Goal: Task Accomplishment & Management: Complete application form

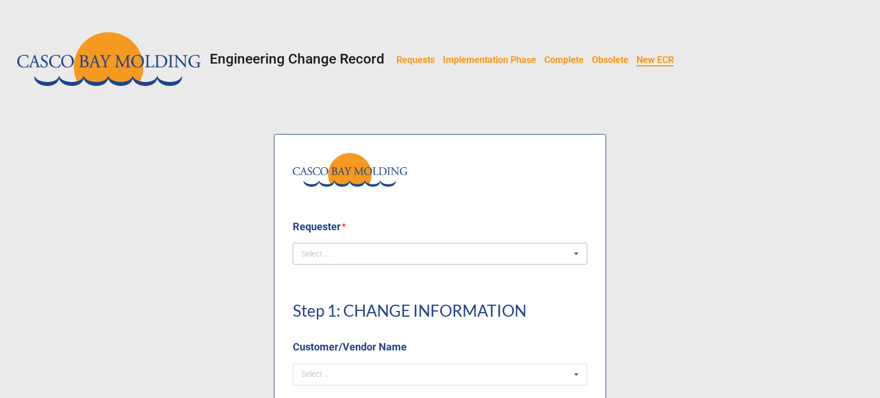
click at [349, 247] on div "Select ... No results found." at bounding box center [440, 254] width 294 height 22
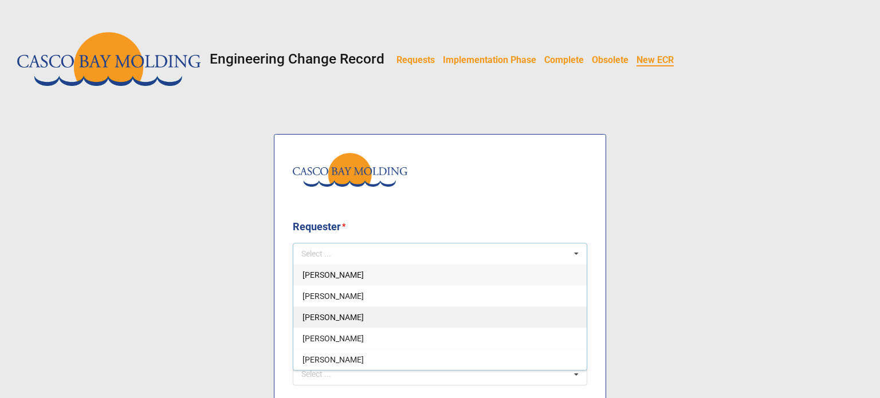
click at [366, 318] on div "[PERSON_NAME]" at bounding box center [439, 316] width 293 height 21
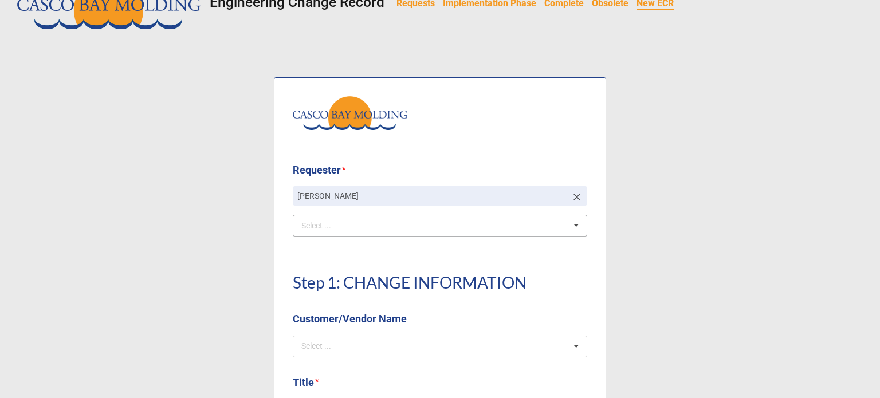
scroll to position [172, 0]
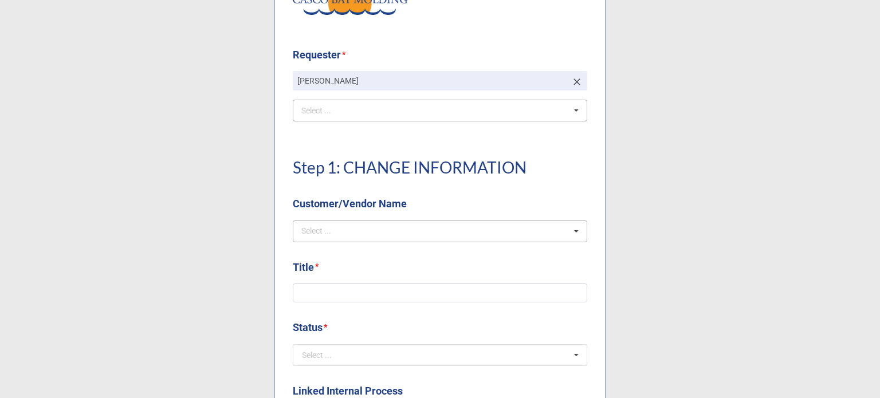
click at [432, 237] on div "Select ... No results found." at bounding box center [440, 231] width 294 height 22
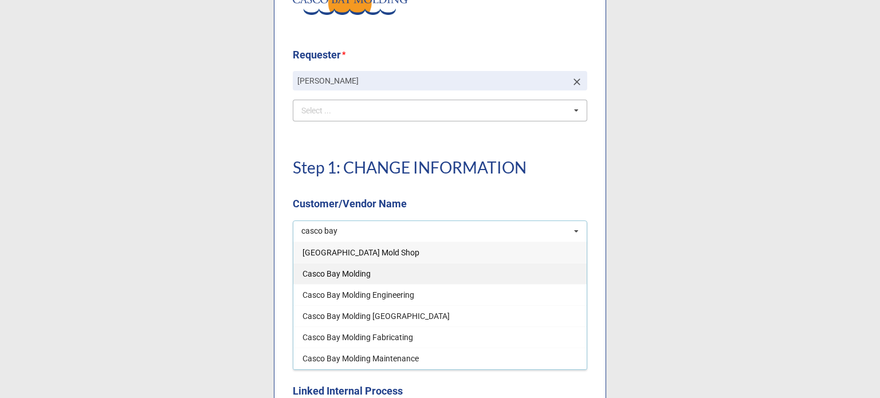
type input "casco bay"
click at [358, 275] on span "Casco Bay Molding" at bounding box center [336, 273] width 68 height 9
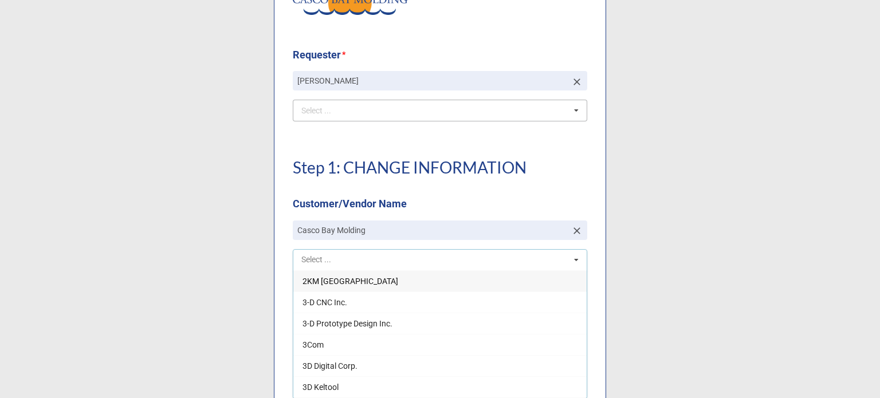
scroll to position [115, 0]
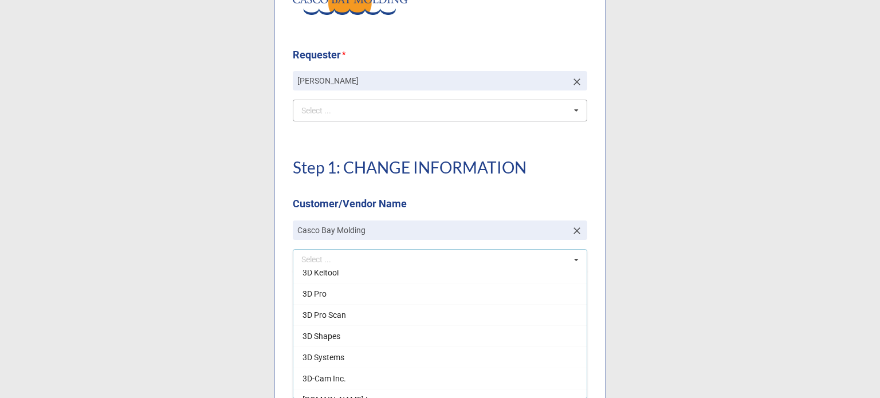
click at [382, 180] on div "Step 1: CHANGE INFORMATION Customer/Vendor Name" at bounding box center [440, 179] width 294 height 81
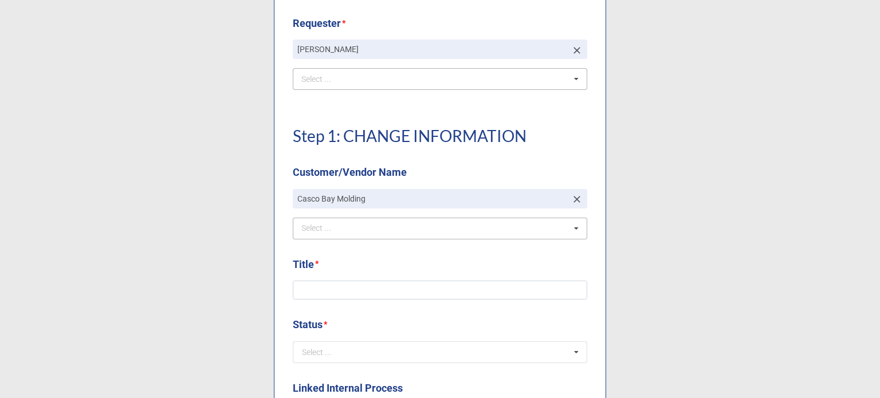
scroll to position [286, 0]
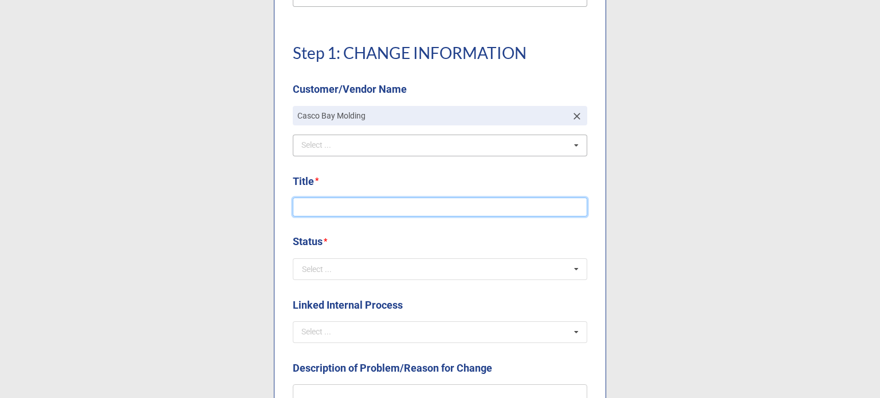
click at [378, 212] on input at bounding box center [440, 207] width 294 height 19
type input "Its August Box Update"
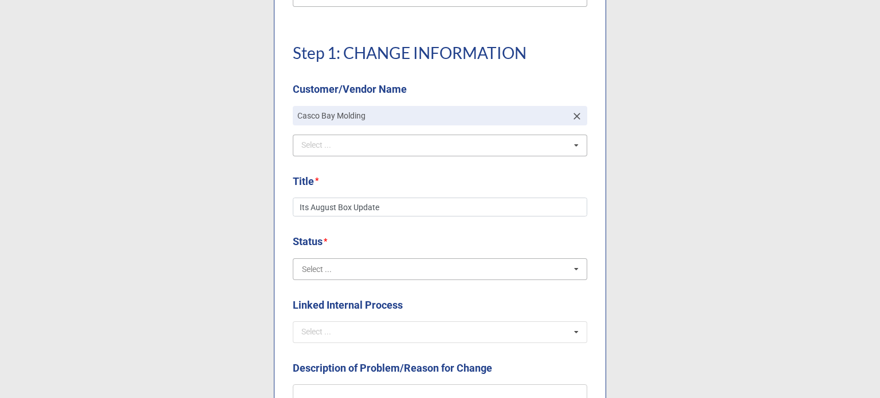
click at [353, 261] on input "text" at bounding box center [440, 269] width 293 height 21
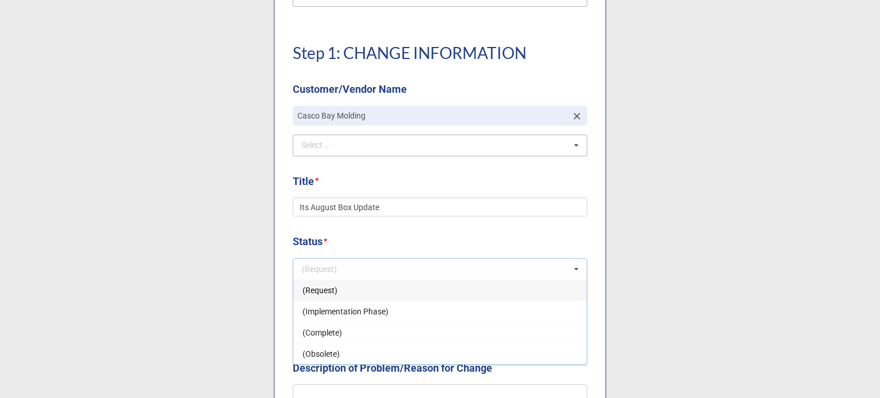
click at [332, 292] on span "(Request)" at bounding box center [319, 290] width 35 height 9
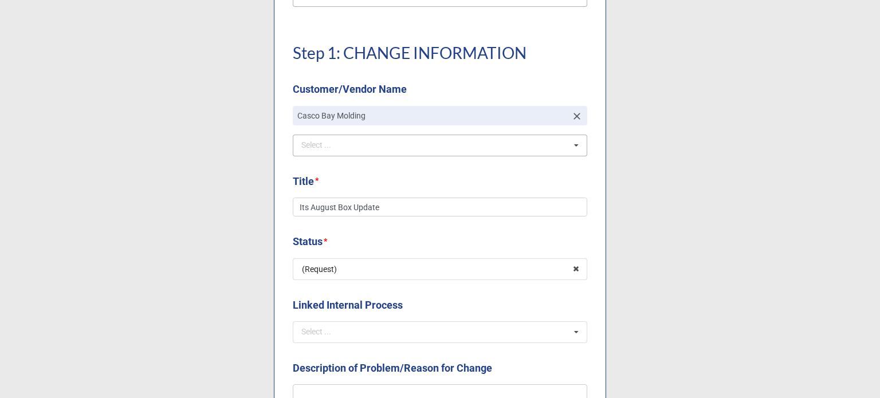
click at [344, 243] on b "Status *" at bounding box center [440, 244] width 294 height 20
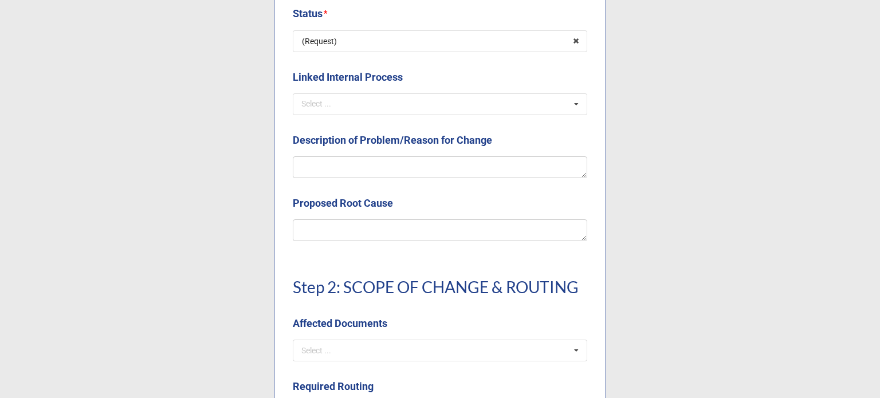
scroll to position [515, 0]
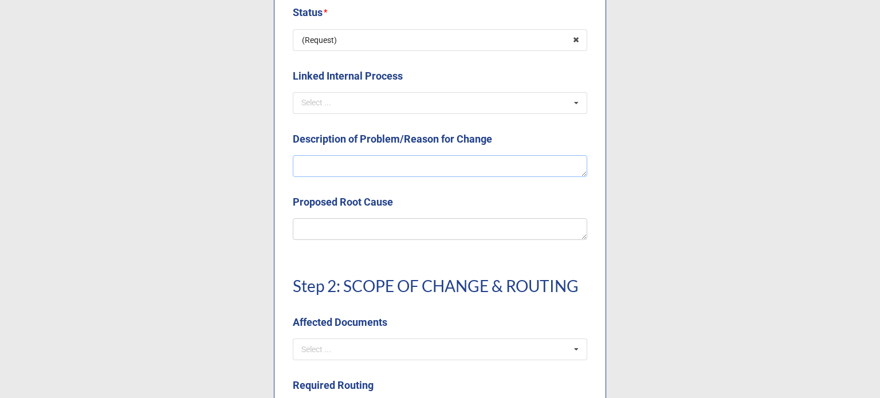
click at [332, 170] on textarea at bounding box center [440, 166] width 294 height 22
type textarea "x"
type textarea "A"
type textarea "x"
type textarea "Au"
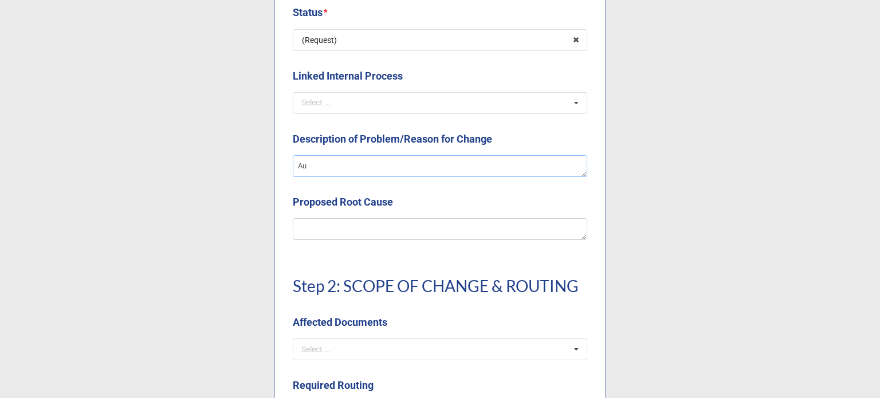
type textarea "x"
type textarea "Aug"
type textarea "x"
type textarea "Augu"
type textarea "x"
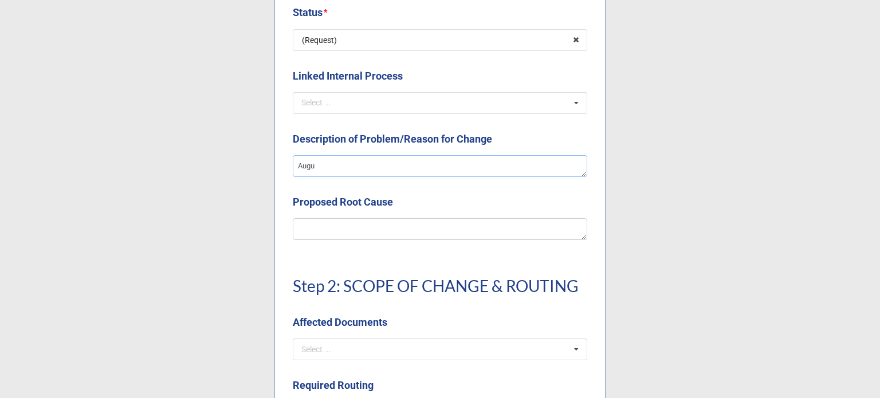
type textarea "Augus"
type textarea "x"
type textarea "August"
type textarea "x"
type textarea "August"
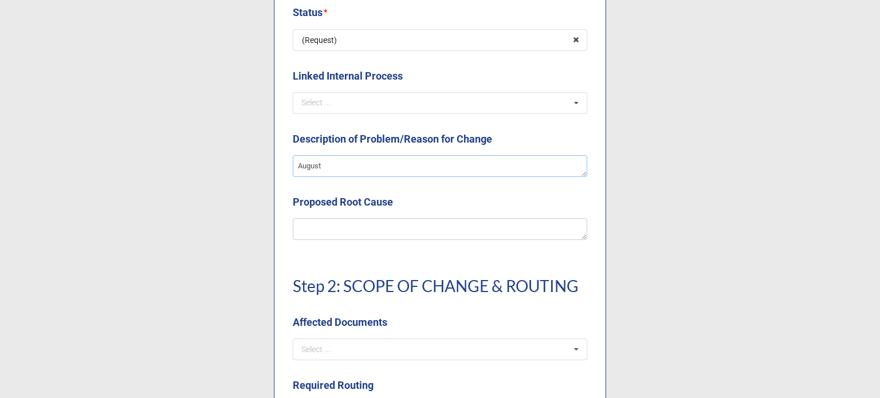
type textarea "x"
type textarea "August u"
type textarea "x"
type textarea "August"
type textarea "x"
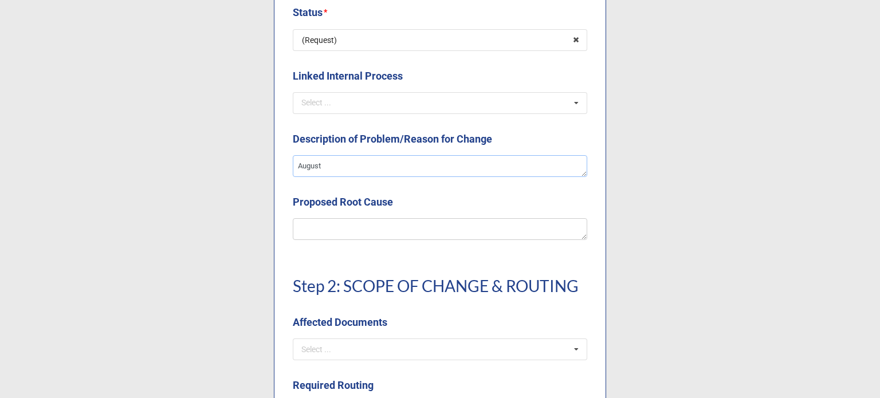
type textarea "August C"
type textarea "x"
type textarea "August Cu"
type textarea "x"
type textarea "August Cup"
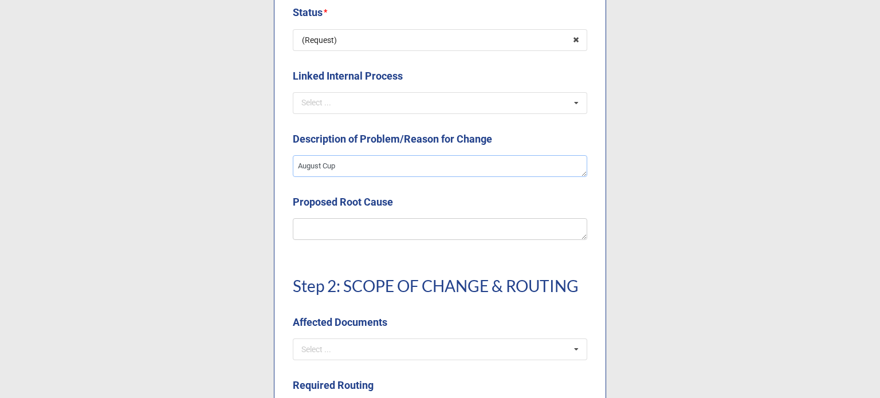
type textarea "x"
type textarea "August Cup h"
type textarea "x"
type textarea "August Cup ha"
type textarea "x"
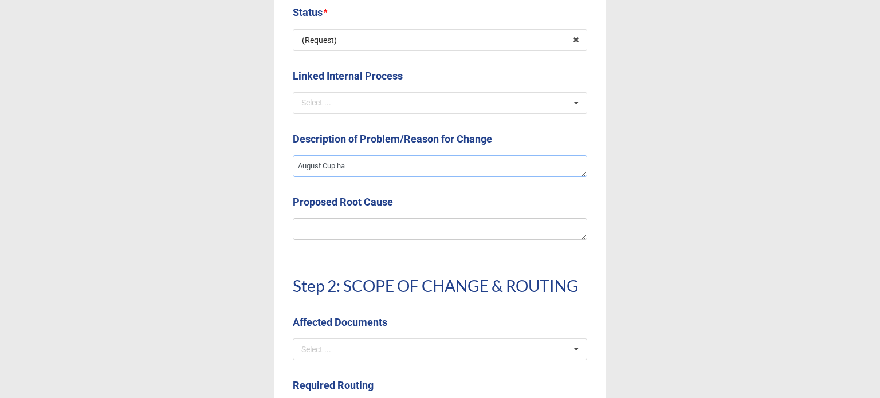
type textarea "August Cup has"
type textarea "x"
type textarea "August Cup has"
type textarea "x"
type textarea "August Cup has d"
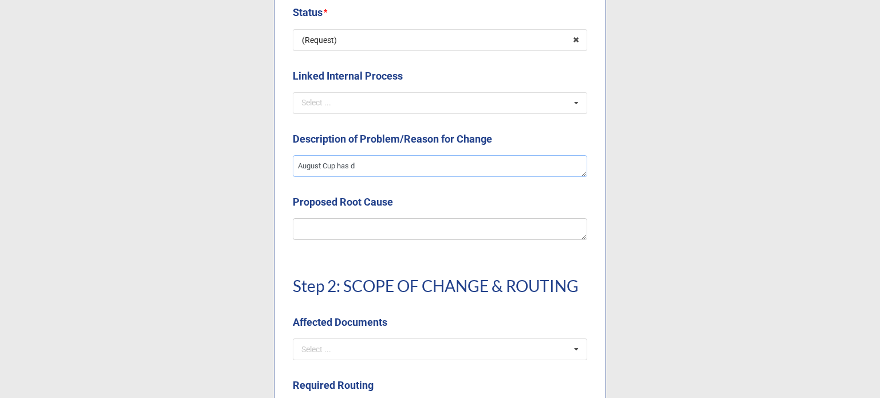
type textarea "x"
type textarea "August Cup has de"
type textarea "x"
type textarea "August Cup has dec"
type textarea "x"
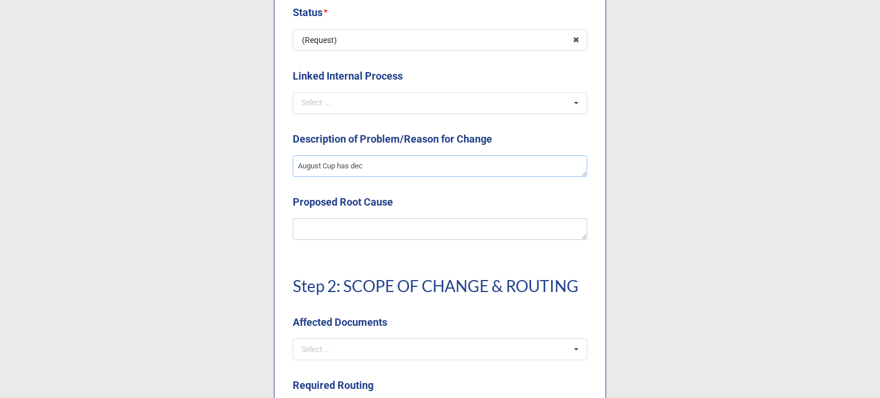
type textarea "August Cup has deci"
type textarea "x"
type textarea "August Cup has decid"
type textarea "x"
type textarea "August Cup has decide"
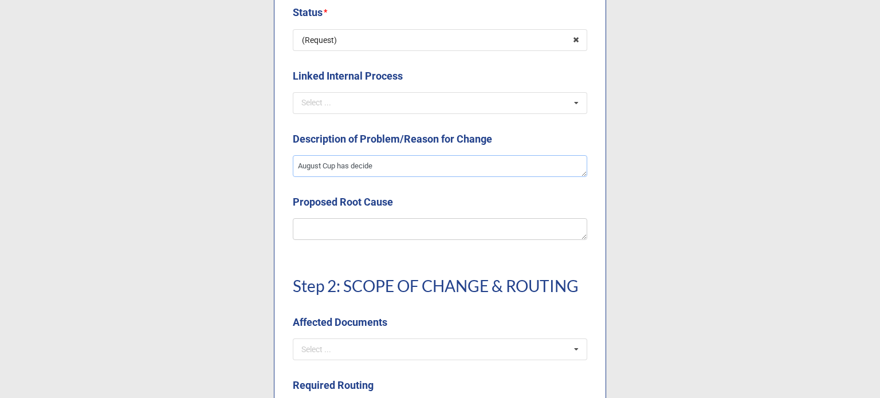
type textarea "x"
type textarea "August Cup has decided"
type textarea "x"
type textarea "August Cup has decided t"
type textarea "x"
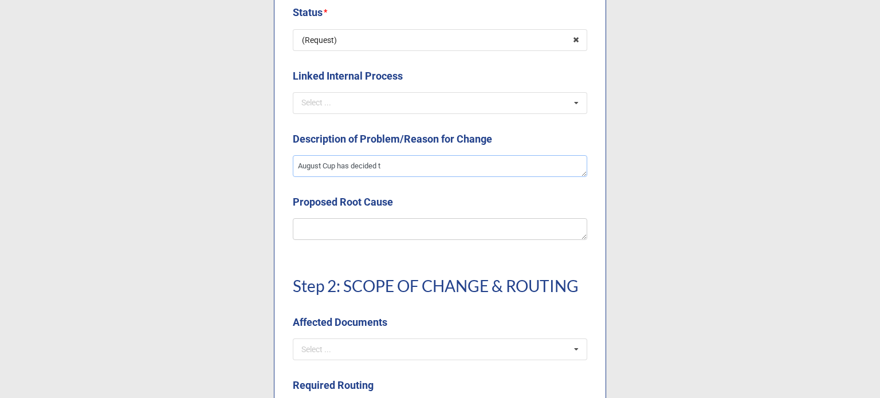
type textarea "August Cup has decided to"
type textarea "x"
type textarea "August Cup has decided to"
type textarea "x"
type textarea "August Cup has decided to u"
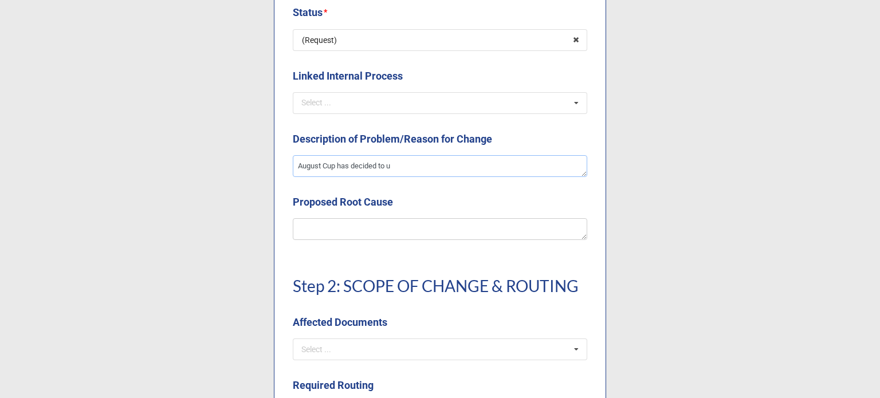
type textarea "x"
type textarea "August Cup has decided to up"
type textarea "x"
type textarea "August Cup has decided to upd"
type textarea "x"
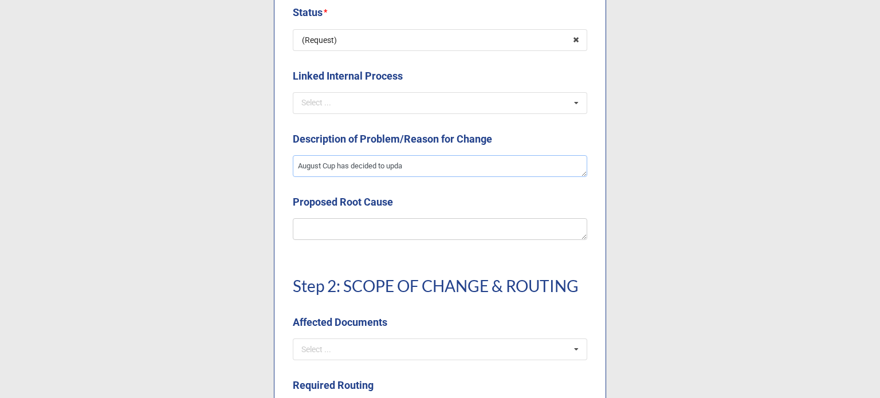
type textarea "August Cup has decided to updat"
type textarea "x"
type textarea "August Cup has decided to update"
type textarea "x"
type textarea "August Cup has decided to update"
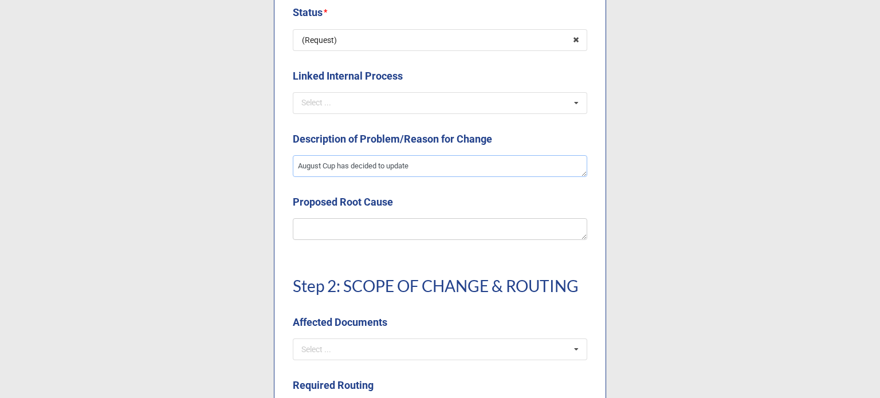
type textarea "x"
type textarea "August Cup has decided to update t"
type textarea "x"
type textarea "August Cup has decided to update th"
type textarea "x"
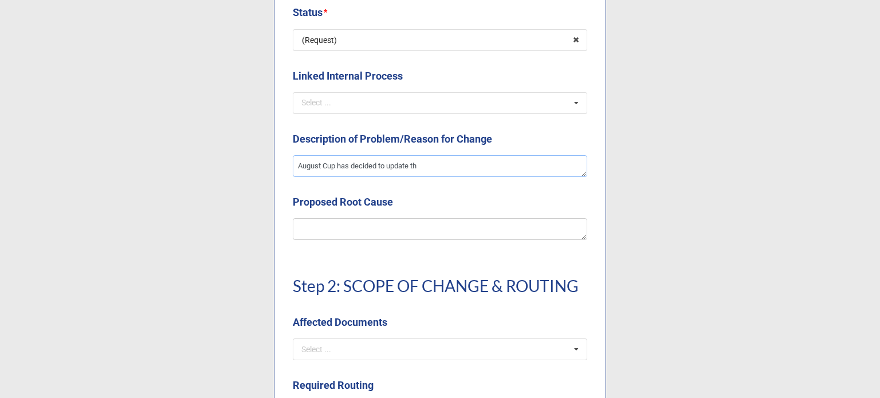
type textarea "August Cup has decided to update thi"
type textarea "x"
type textarea "August Cup has decided to update thie"
type textarea "x"
type textarea "August Cup has decided to update thier"
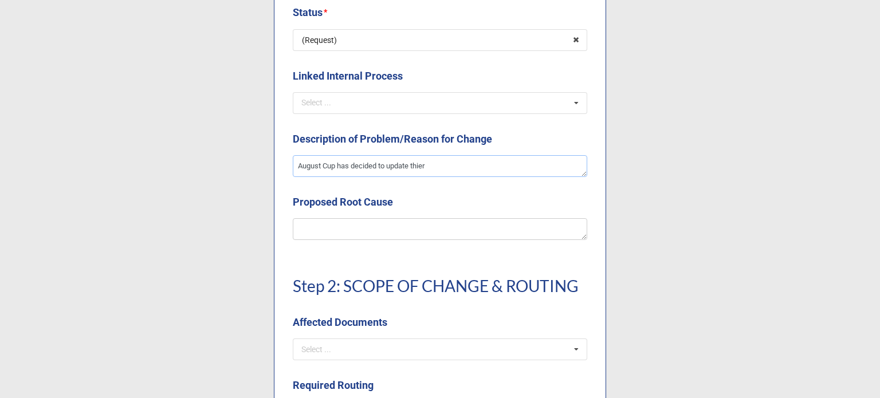
type textarea "x"
type textarea "August Cup has decided to update thier"
type textarea "x"
type textarea "August Cup has decided to update thie"
type textarea "x"
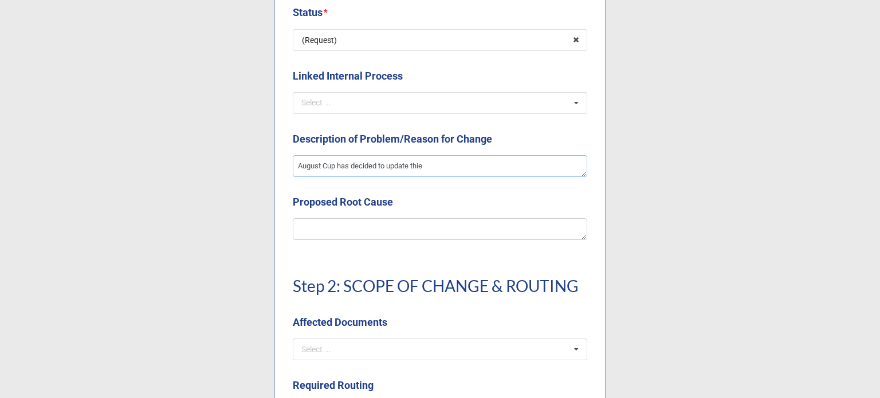
type textarea "August Cup has decided to update thi"
type textarea "x"
type textarea "August Cup has decided to update th"
type textarea "x"
type textarea "August Cup has decided to update the"
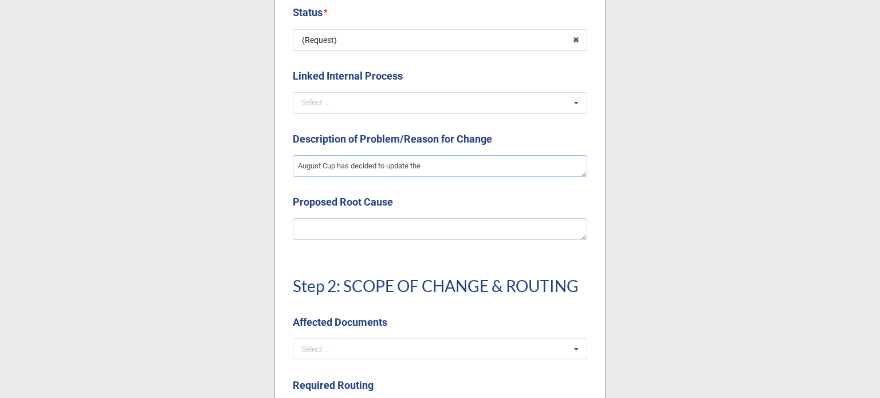
type textarea "x"
type textarea "August Cup has decided to update thei"
type textarea "x"
type textarea "August Cup has decided to update their"
type textarea "x"
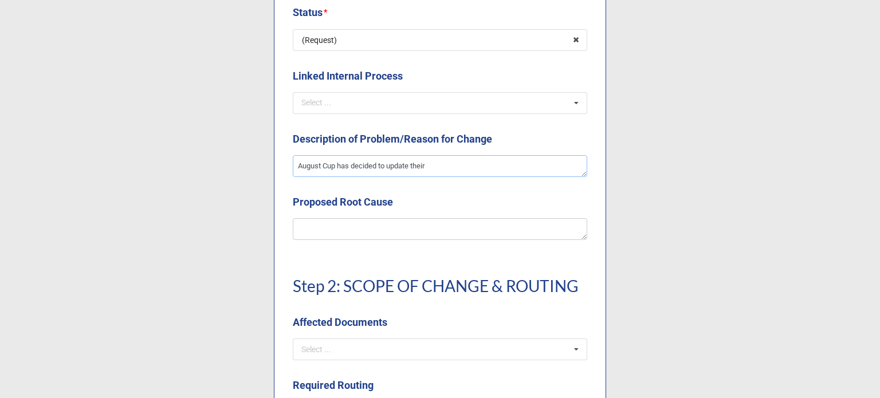
type textarea "August Cup has decided to update their"
type textarea "x"
type textarea "August Cup has decided to update their r"
type textarea "x"
type textarea "August Cup has decided to update their re"
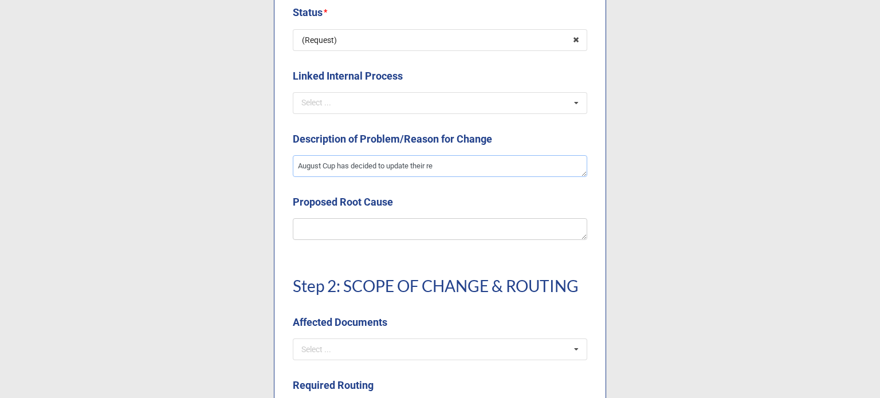
type textarea "x"
type textarea "August Cup has decided to update their ret"
type textarea "x"
type textarea "August Cup has decided to update their retai"
type textarea "x"
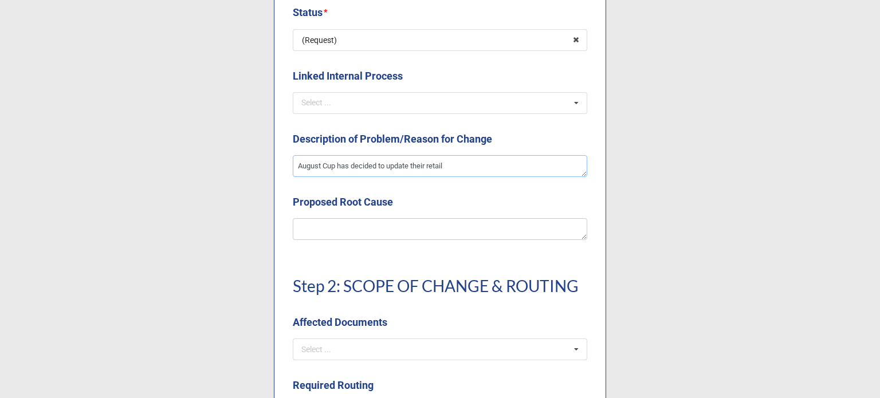
type textarea "August Cup has decided to update their retail"
type textarea "x"
type textarea "August Cup has decided to update their retail p"
type textarea "x"
type textarea "August Cup has decided to update their retail pa"
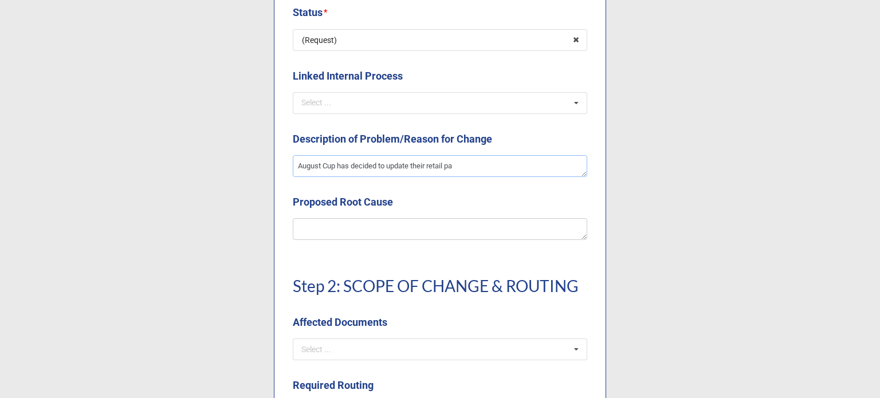
type textarea "x"
type textarea "August Cup has decided to update their retail pac"
type textarea "x"
type textarea "August Cup has decided to update their retail packa"
type textarea "x"
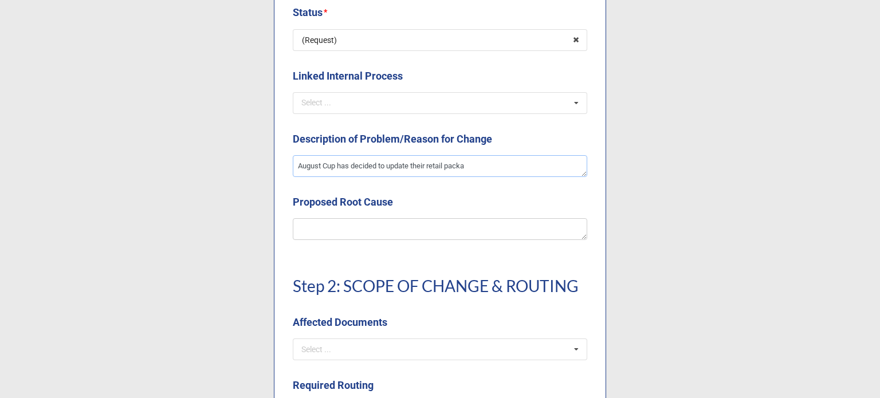
type textarea "August Cup has decided to update their retail packag"
type textarea "x"
type textarea "August Cup has decided to update their retail packagin"
type textarea "x"
type textarea "August Cup has decided to update their retail packaging"
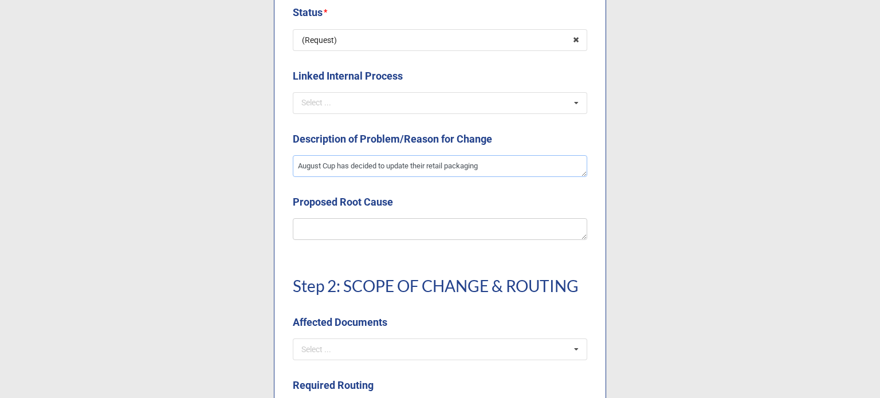
type textarea "x"
type textarea "August Cup has decided to update their retail packaging"
type textarea "x"
type textarea "August Cup has decided to update their retail packaging a"
type textarea "x"
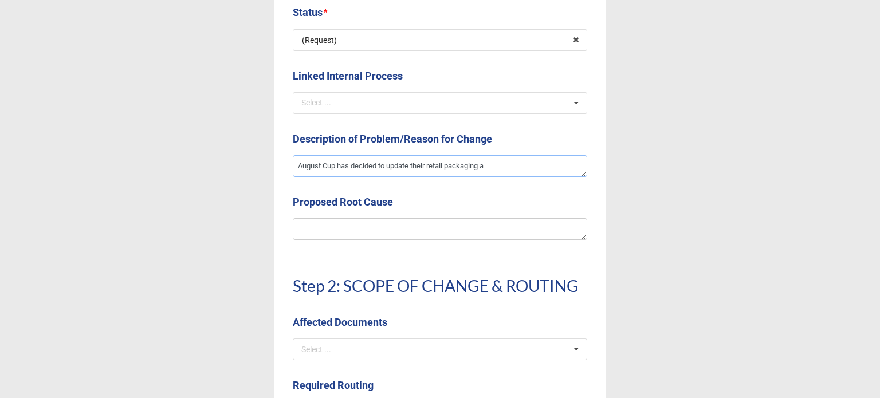
type textarea "August Cup has decided to update their retail packaging ag"
type textarea "x"
type textarea "August Cup has decided to update their retail packaging agai"
type textarea "x"
type textarea "August Cup has decided to update their retail packaging again"
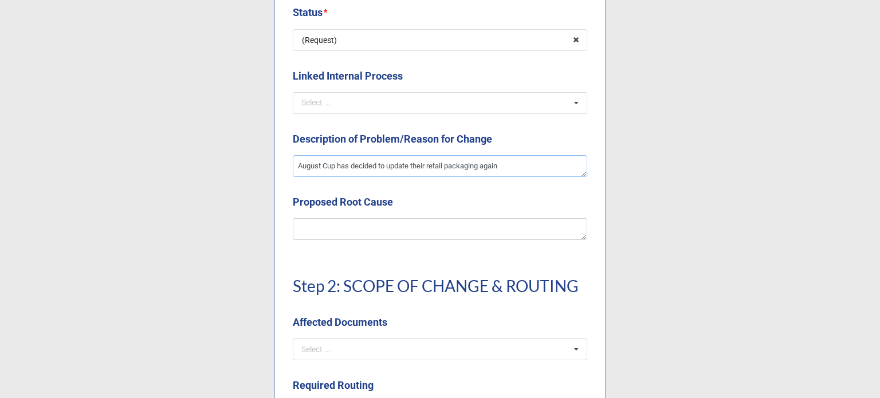
type textarea "x"
type textarea "August Cup has decided to update their retail packaging again."
click at [361, 223] on textarea at bounding box center [440, 229] width 294 height 22
type textarea "x"
type textarea "B"
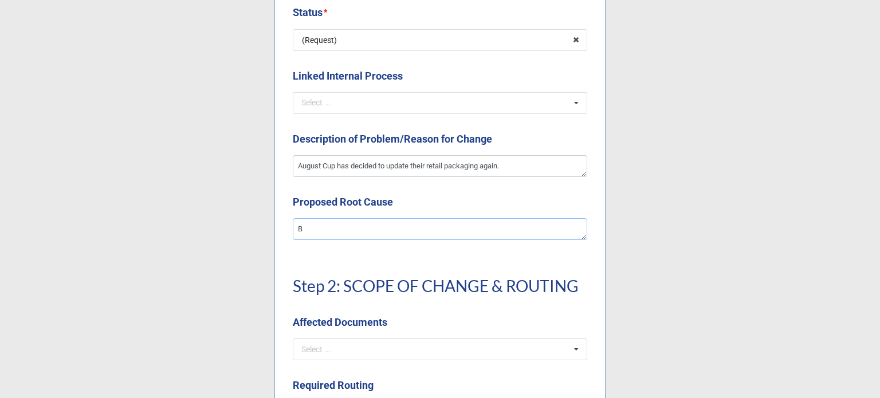
type textarea "x"
type textarea "Br"
type textarea "x"
type textarea "Bri"
type textarea "x"
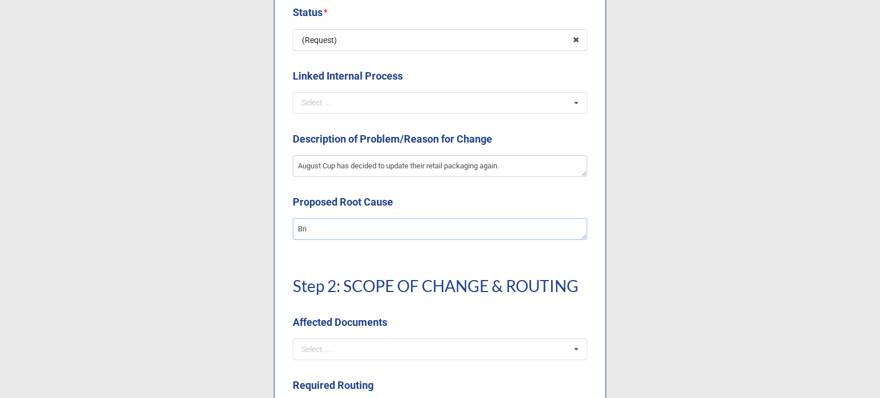
type textarea "Brin"
type textarea "x"
type textarea "Bring"
type textarea "x"
type textarea "Bringin"
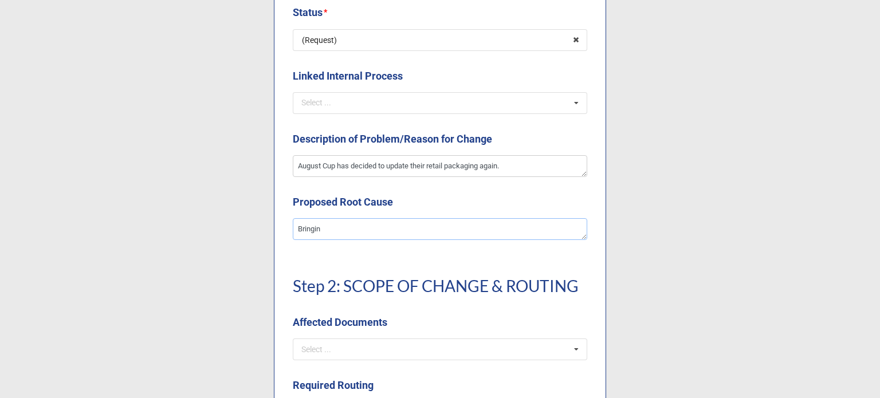
type textarea "x"
type textarea "Bringing"
type textarea "x"
type textarea "Bringing"
type textarea "x"
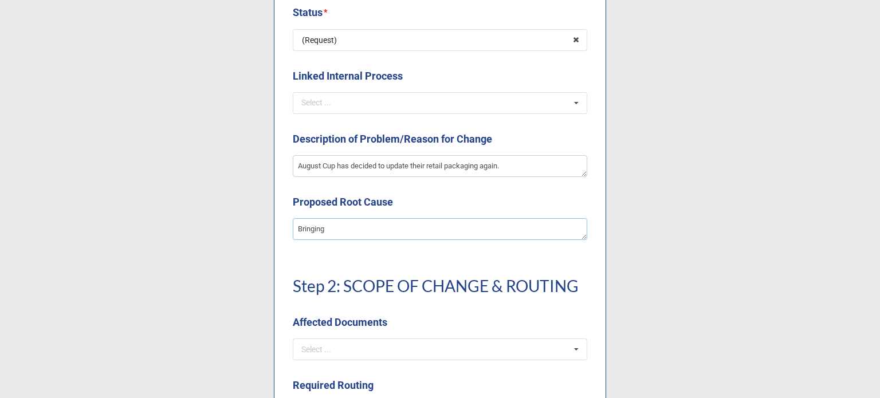
type textarea "Bringing b"
type textarea "x"
type textarea "Bringing ba"
type textarea "x"
type textarea "Bringing bac"
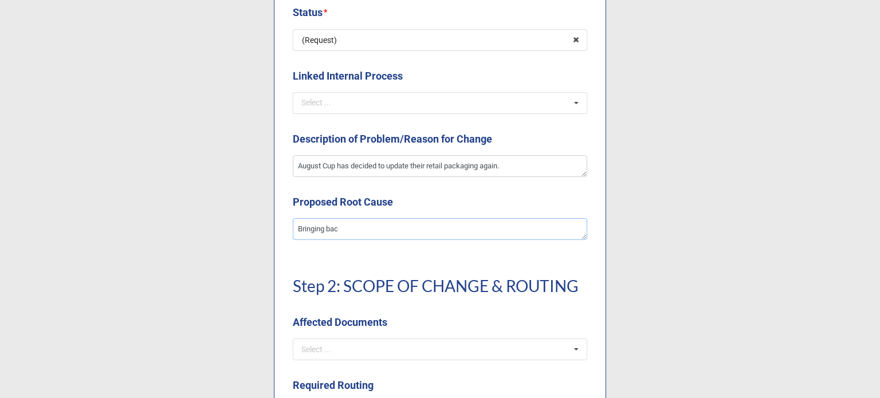
type textarea "x"
type textarea "Bringing back"
type textarea "x"
type textarea "Bringing back"
type textarea "x"
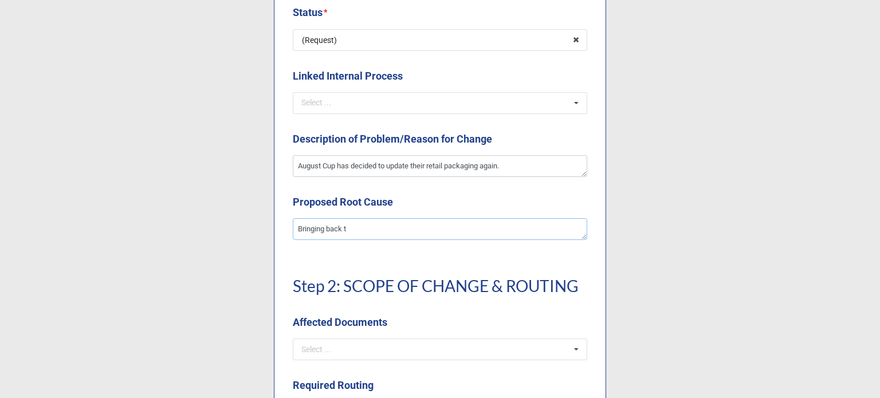
type textarea "Bringing back th"
type textarea "x"
type textarea "Bringing back the"
type textarea "x"
type textarea "Bringing back the"
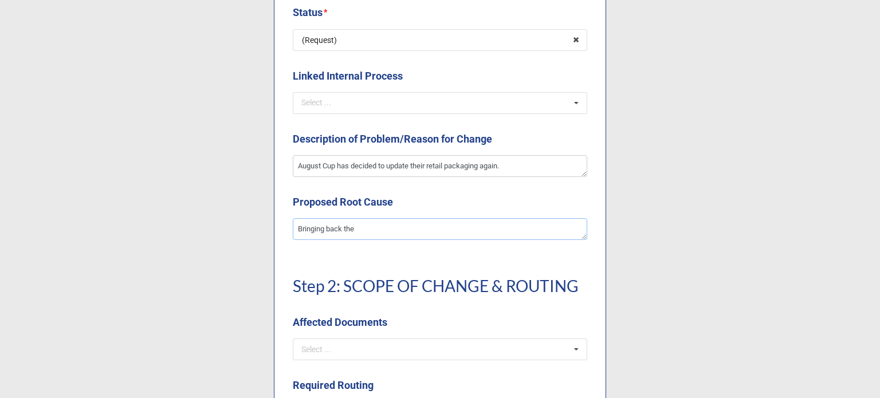
type textarea "x"
type textarea "Bringing back the w"
type textarea "x"
type textarea "Bringing back the wo"
type textarea "x"
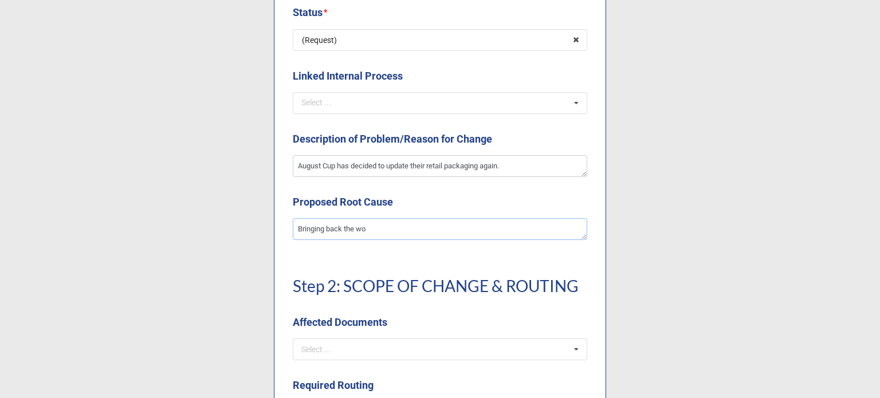
type textarea "Bringing back the w"
type textarea "x"
type textarea "Bringing back the wi"
type textarea "x"
type textarea "Bringing back the win"
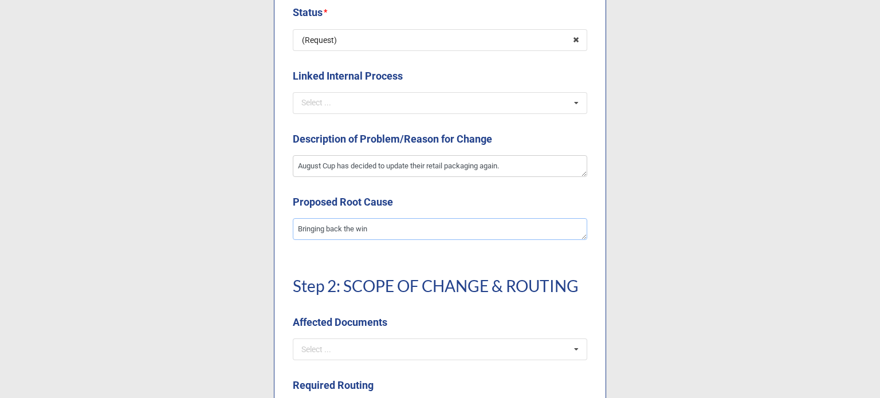
type textarea "x"
type textarea "Bringing back the wind"
type textarea "x"
type textarea "Bringing back the windo"
type textarea "x"
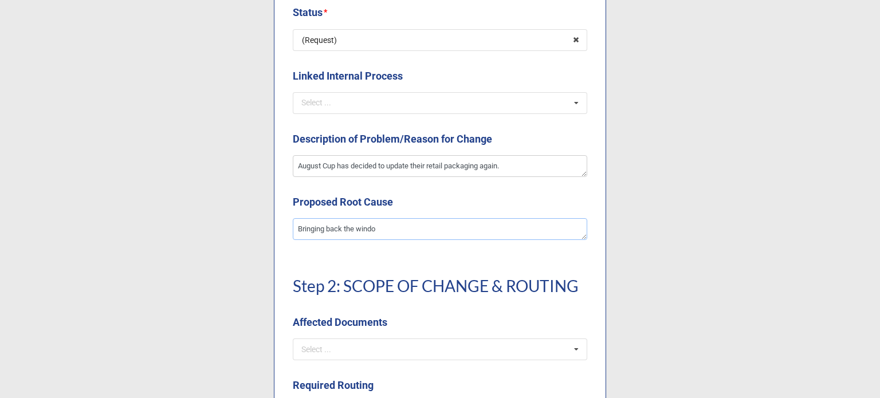
type textarea "Bringing back the window"
type textarea "x"
type textarea "Bringing back the window"
type textarea "x"
type textarea "Bringing back the window o"
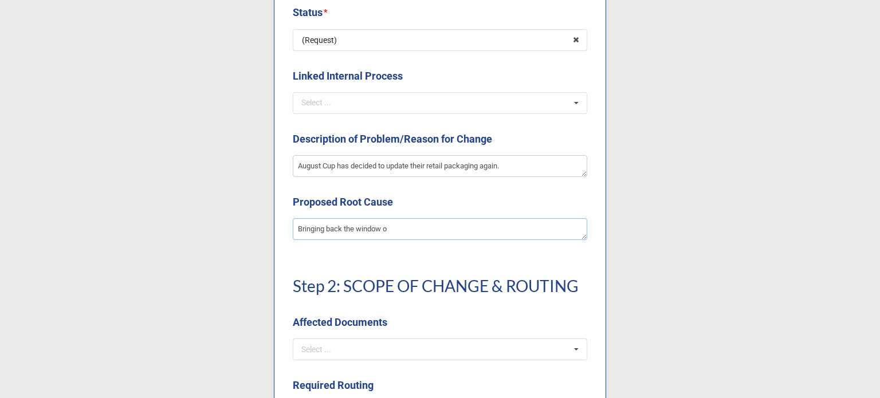
type textarea "x"
type textarea "Bringing back the window on"
type textarea "x"
type textarea "Bringing back the window on"
type textarea "x"
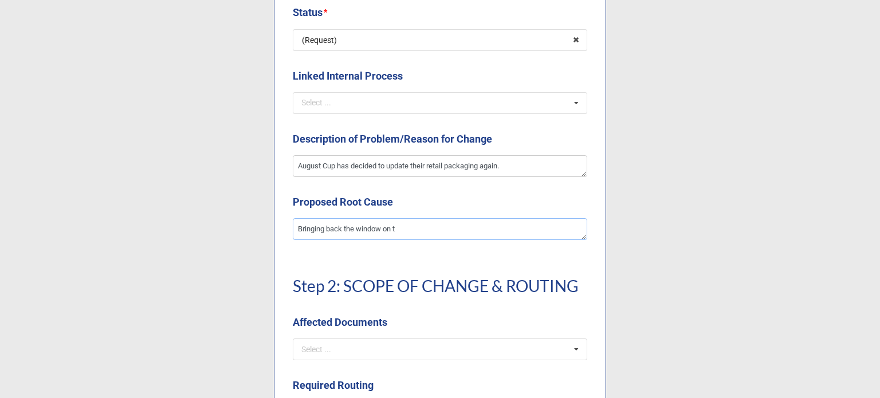
type textarea "Bringing back the window on th"
type textarea "x"
type textarea "Bringing back the window on the"
type textarea "x"
type textarea "Bringing back the window on the"
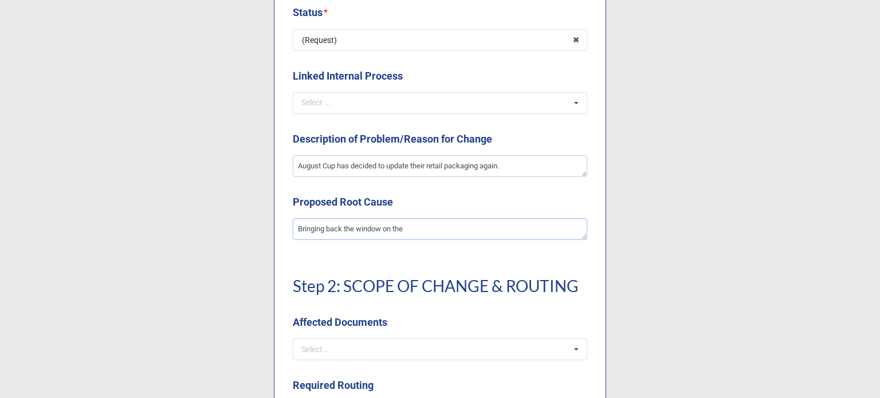
type textarea "x"
type textarea "Bringing back the window on the b"
type textarea "x"
type textarea "Bringing back the window on the bo"
type textarea "x"
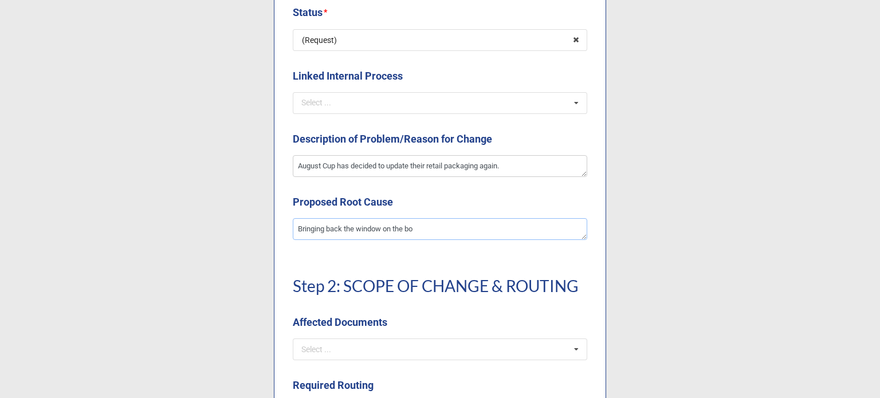
type textarea "Bringing back the window on the box"
type textarea "x"
type textarea "Bringing back the window on the box."
type textarea "x"
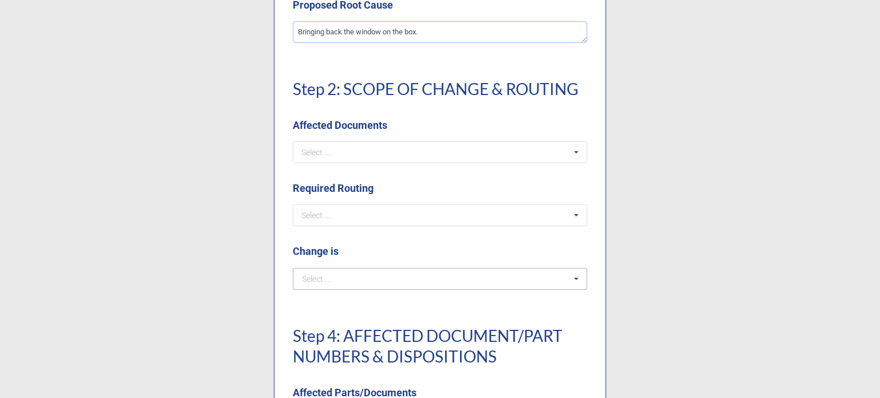
scroll to position [744, 0]
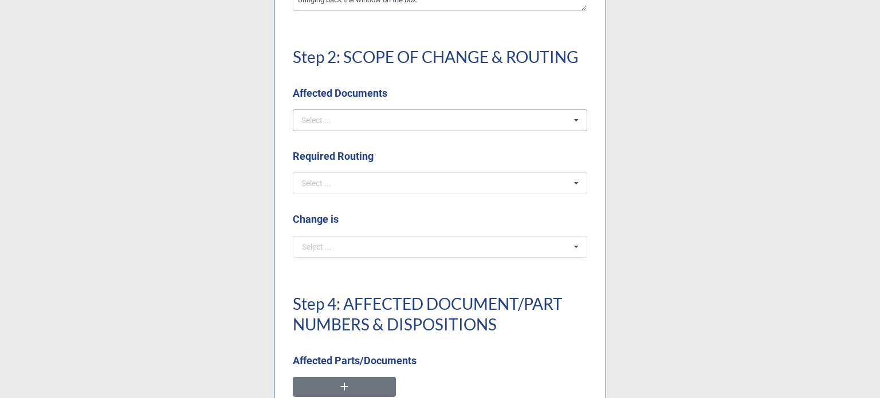
click at [340, 117] on div "Select ..." at bounding box center [322, 119] width 49 height 13
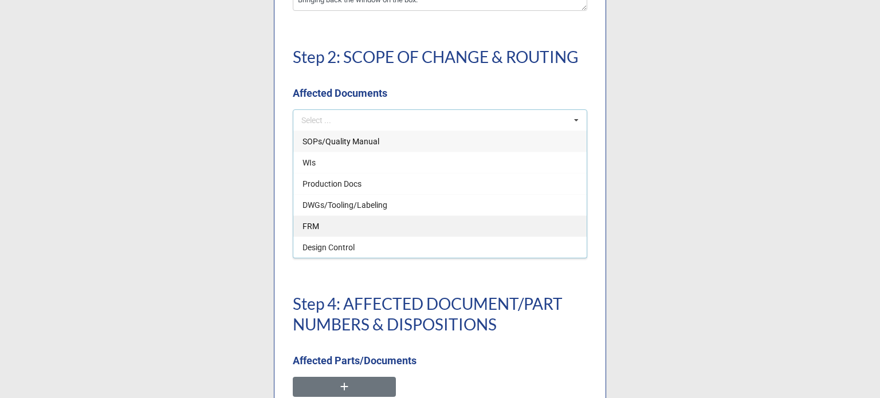
click at [330, 222] on div "FRM" at bounding box center [439, 225] width 293 height 21
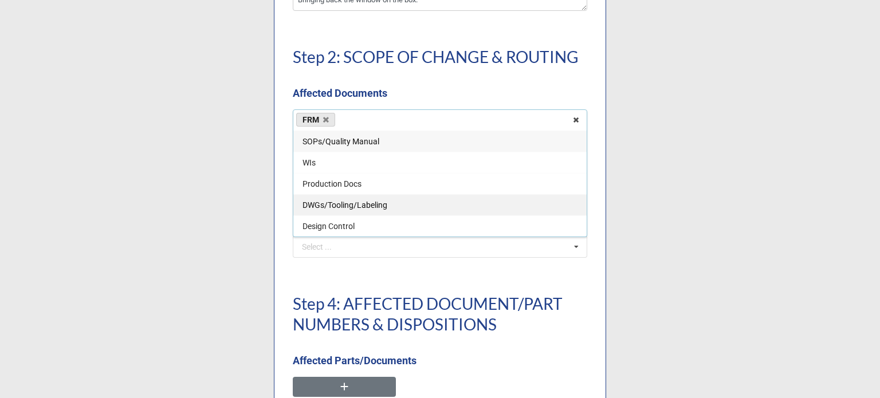
click at [322, 205] on span "DWGs/Tooling/Labeling" at bounding box center [344, 204] width 85 height 9
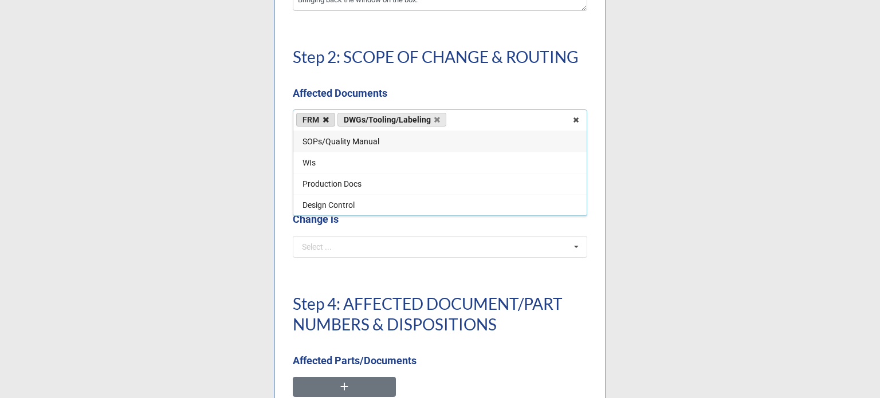
click at [324, 121] on icon at bounding box center [326, 119] width 6 height 7
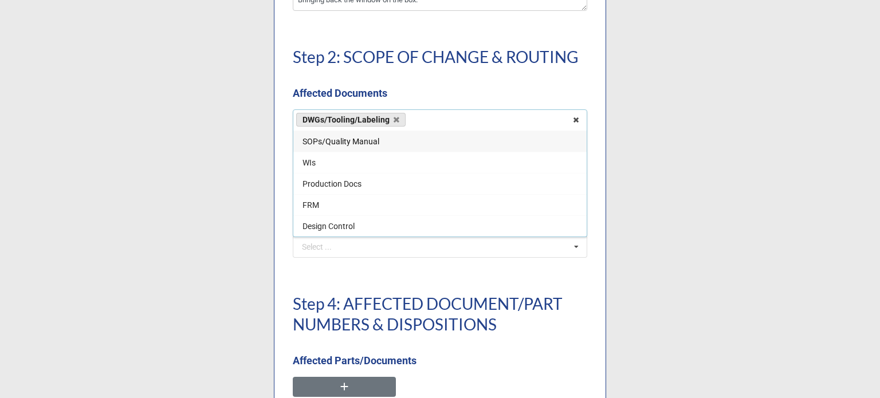
click at [408, 88] on b "Affected Documents" at bounding box center [440, 95] width 294 height 20
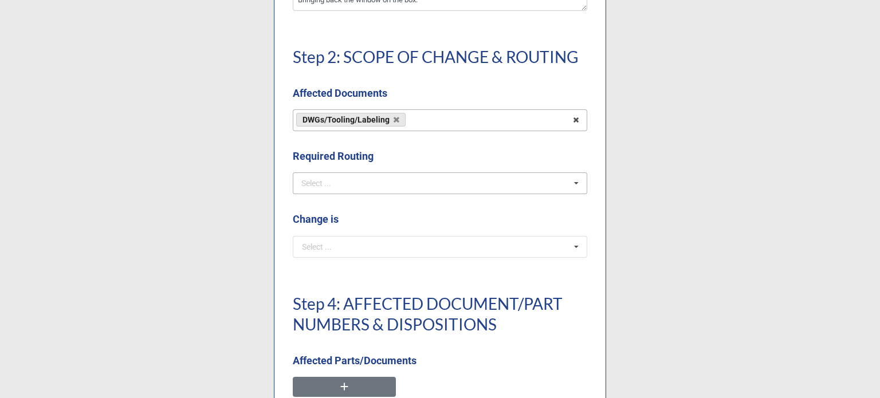
click at [372, 180] on div "Select ... No results found." at bounding box center [440, 183] width 294 height 22
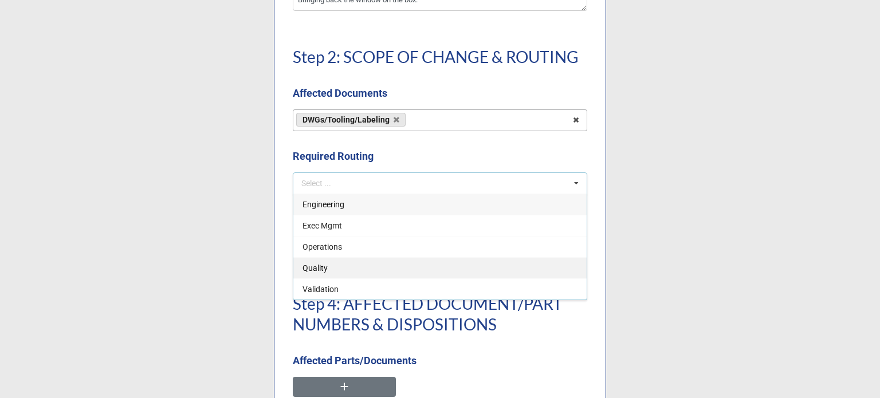
click at [353, 274] on div "Quality" at bounding box center [439, 267] width 293 height 21
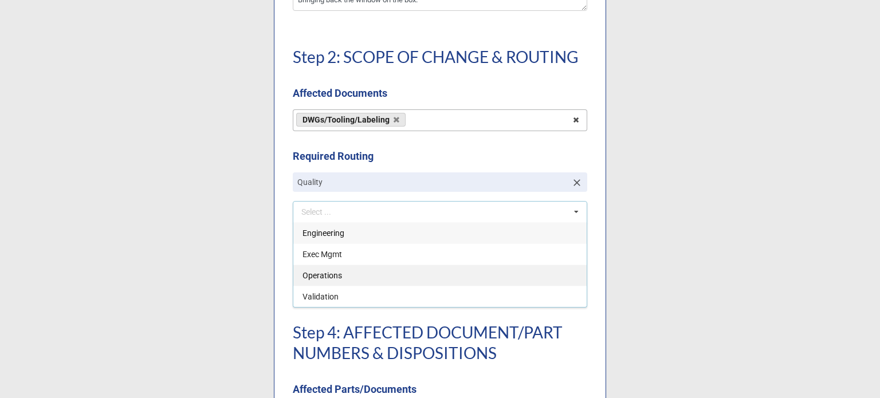
click at [353, 279] on div "Operations" at bounding box center [439, 275] width 293 height 21
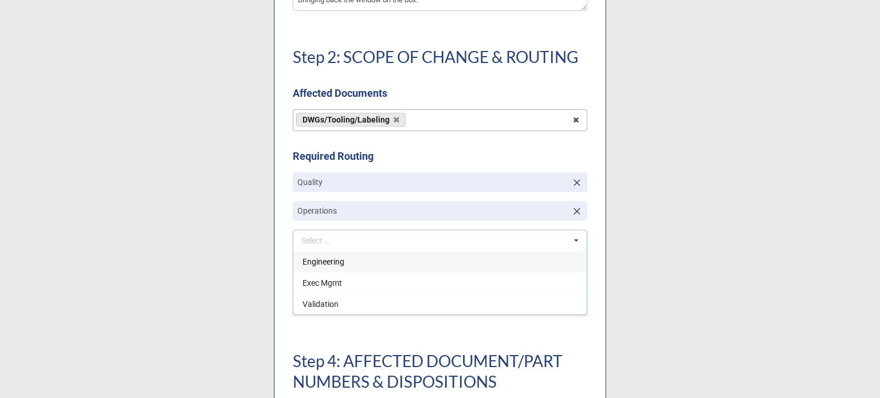
click at [348, 267] on div "Engineering" at bounding box center [439, 261] width 293 height 21
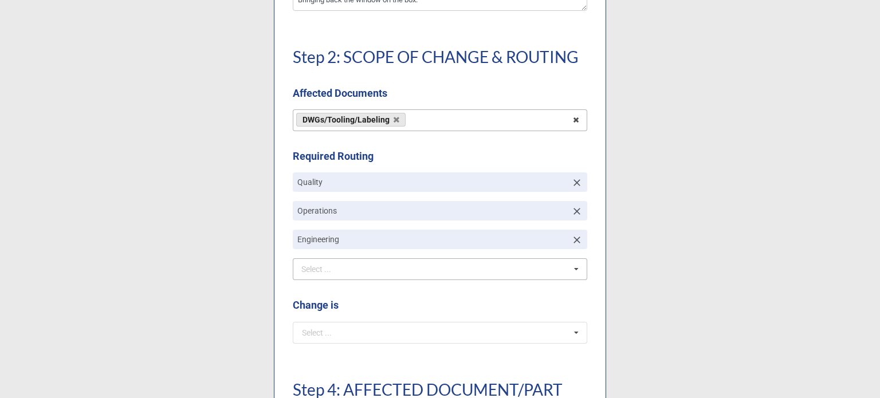
click at [421, 146] on div "Requester * [PERSON_NAME] Select ... [PERSON_NAME] [PERSON_NAME] [PERSON_NAME] …" at bounding box center [440, 99] width 332 height 1418
click at [364, 336] on input "text" at bounding box center [440, 332] width 293 height 21
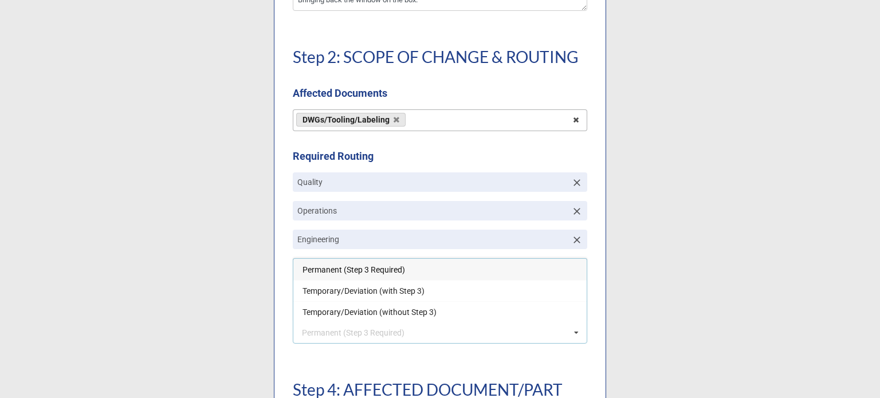
click at [313, 274] on span "Permanent (Step 3 Required)" at bounding box center [353, 269] width 102 height 9
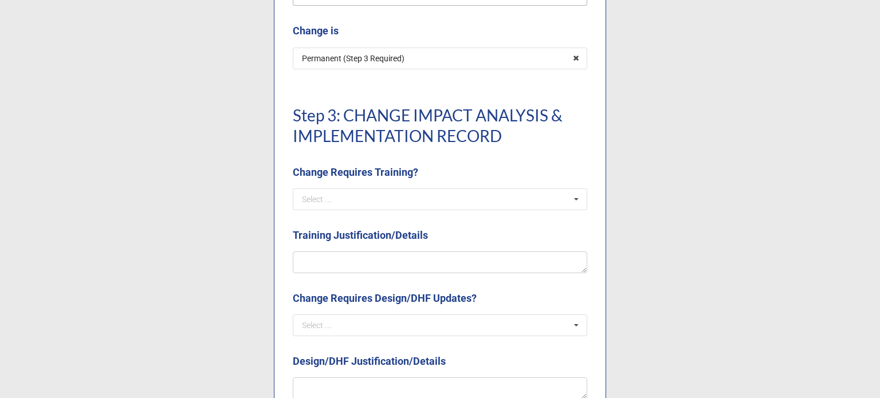
scroll to position [1031, 0]
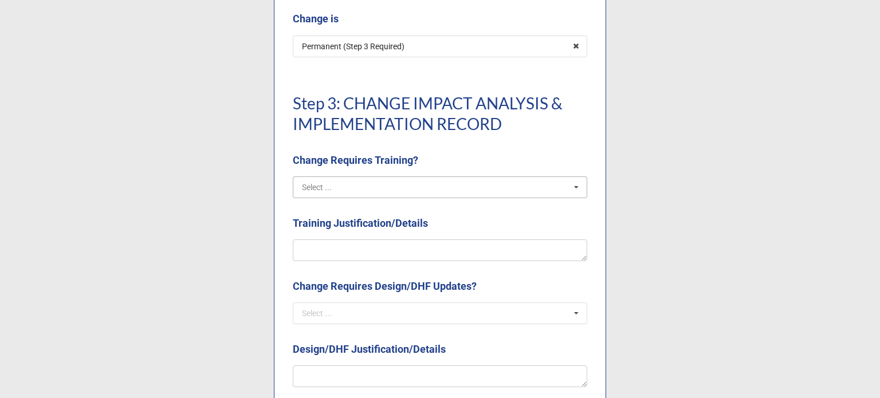
click at [379, 185] on input "text" at bounding box center [440, 187] width 293 height 21
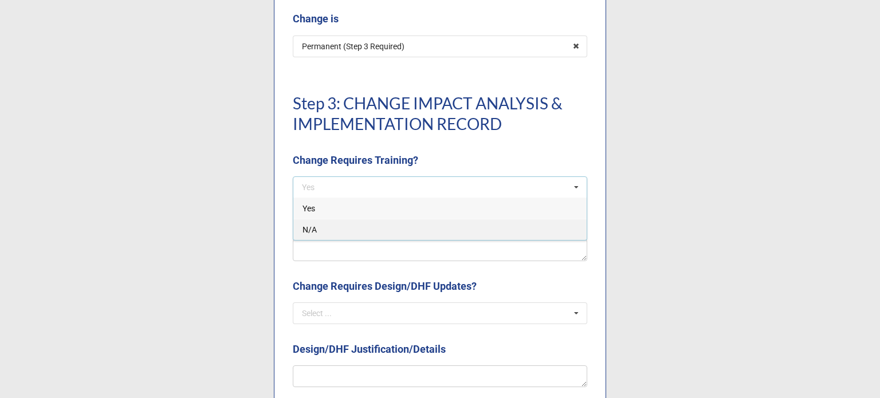
click at [302, 234] on span "N/A" at bounding box center [309, 229] width 14 height 9
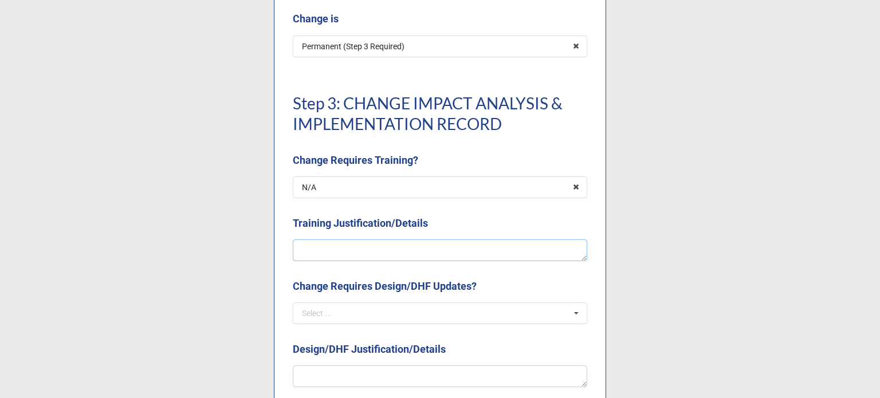
click at [368, 257] on textarea at bounding box center [440, 250] width 294 height 22
click at [372, 318] on input "text" at bounding box center [440, 313] width 293 height 21
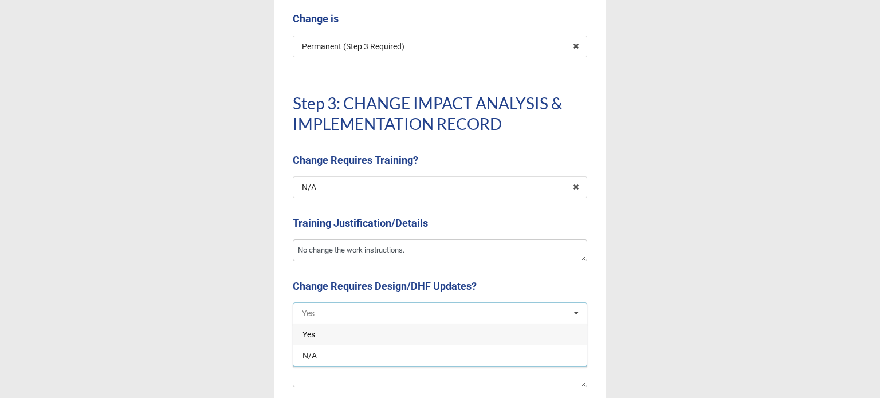
scroll to position [1088, 0]
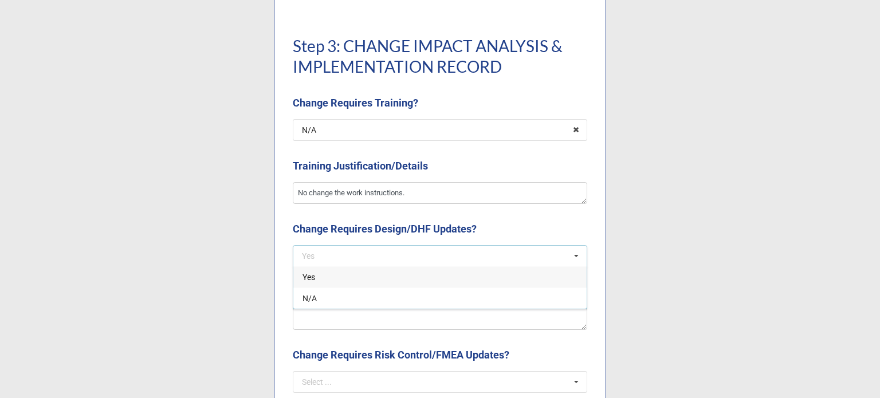
click at [335, 270] on div "Yes" at bounding box center [439, 276] width 293 height 21
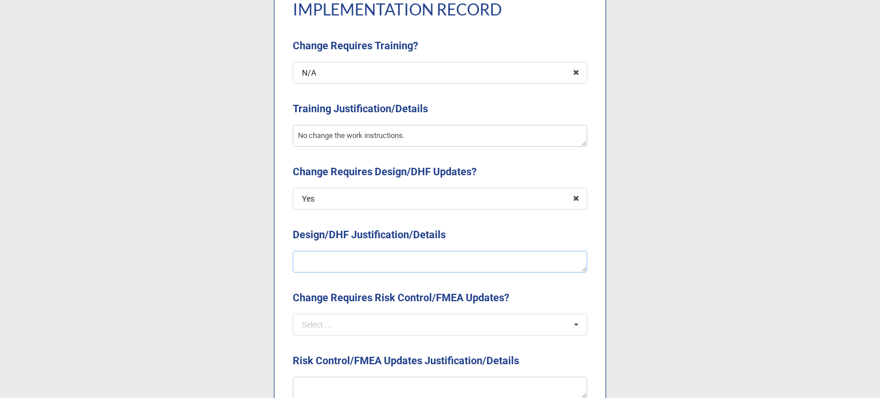
click at [352, 271] on textarea at bounding box center [440, 262] width 294 height 22
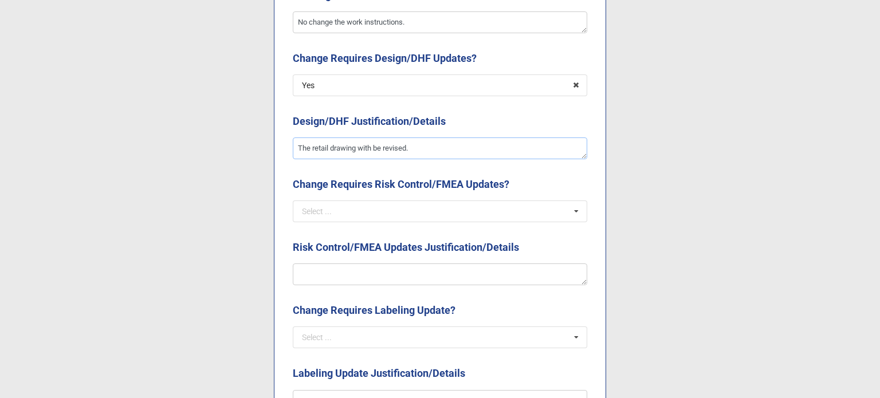
scroll to position [1260, 0]
click at [349, 207] on input "text" at bounding box center [440, 210] width 293 height 21
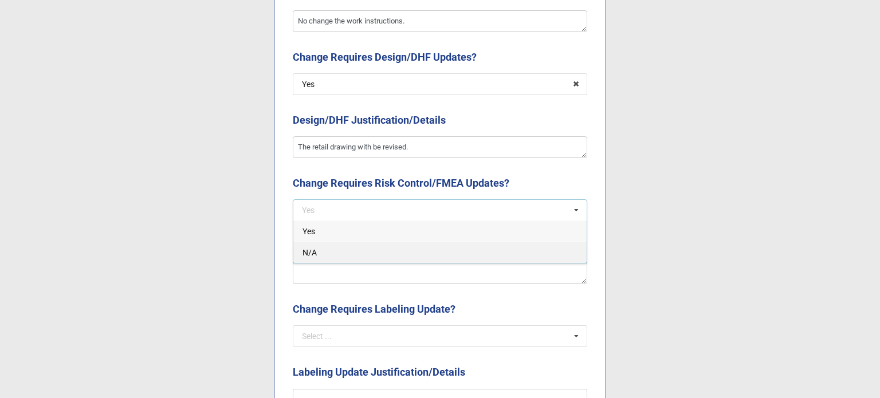
click at [328, 255] on div "N/A" at bounding box center [439, 252] width 293 height 21
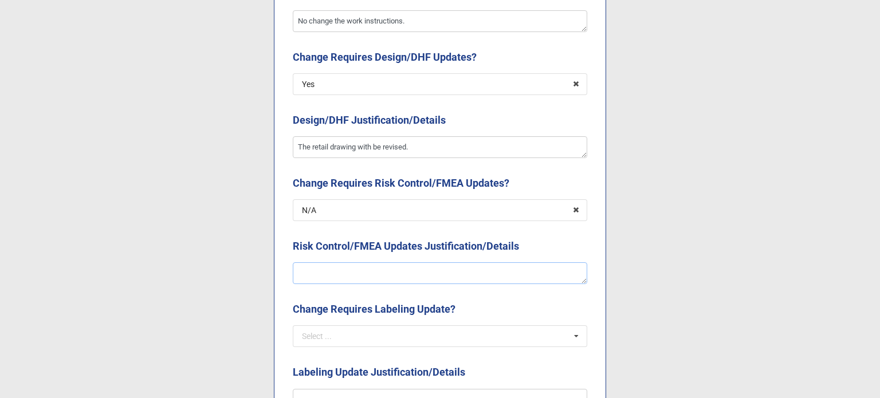
click at [329, 269] on textarea at bounding box center [440, 273] width 294 height 22
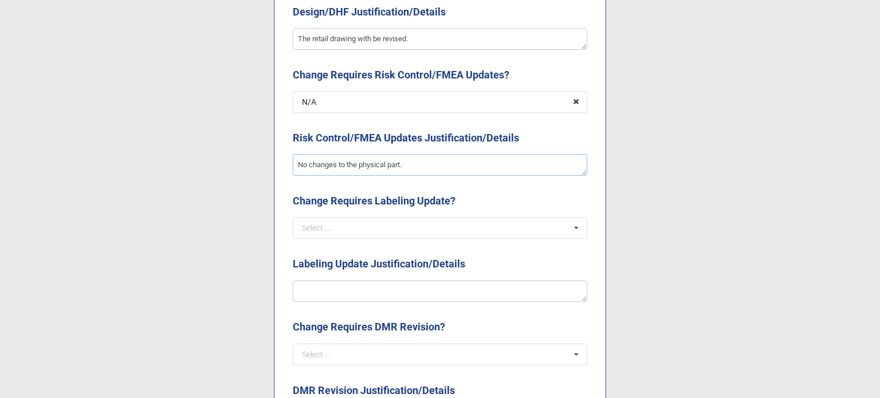
scroll to position [1374, 0]
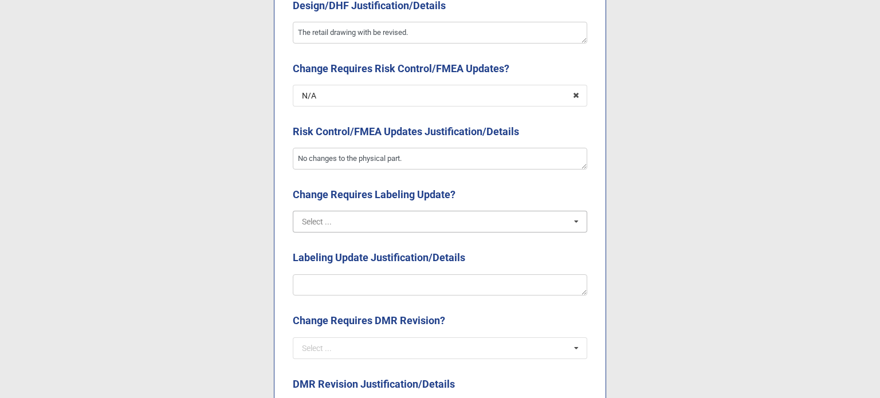
click at [328, 222] on input "text" at bounding box center [440, 221] width 293 height 21
click at [323, 245] on div "Yes" at bounding box center [439, 242] width 293 height 21
click at [326, 280] on textarea at bounding box center [440, 285] width 294 height 22
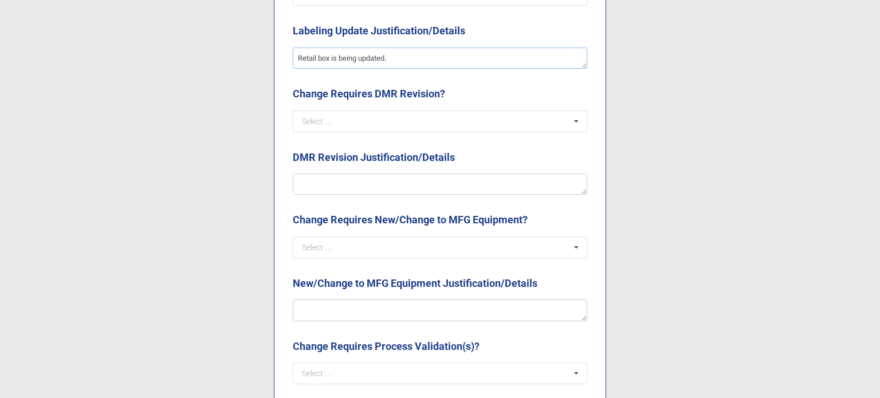
scroll to position [1603, 0]
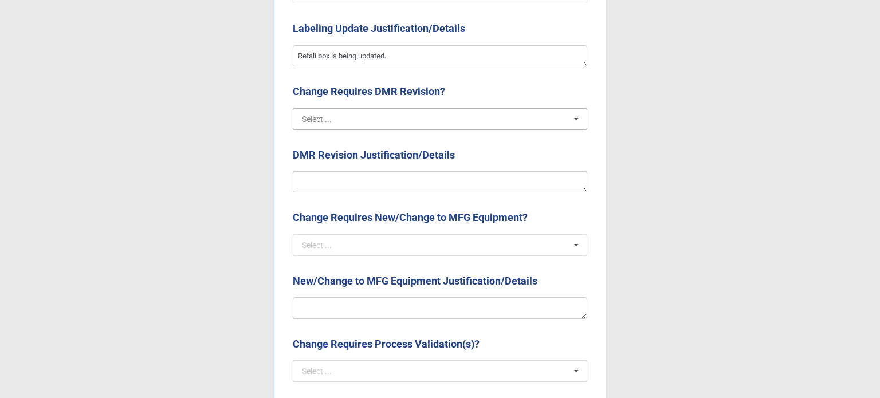
click at [376, 109] on input "text" at bounding box center [440, 119] width 293 height 21
click at [353, 148] on div "Yes" at bounding box center [439, 139] width 293 height 21
click at [348, 180] on textarea at bounding box center [440, 182] width 294 height 22
click at [393, 246] on input "text" at bounding box center [440, 245] width 293 height 21
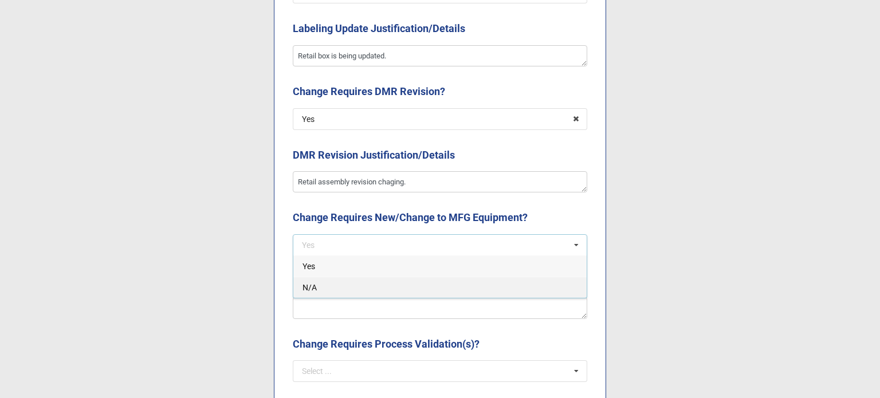
click at [376, 288] on div "N/A" at bounding box center [439, 287] width 293 height 21
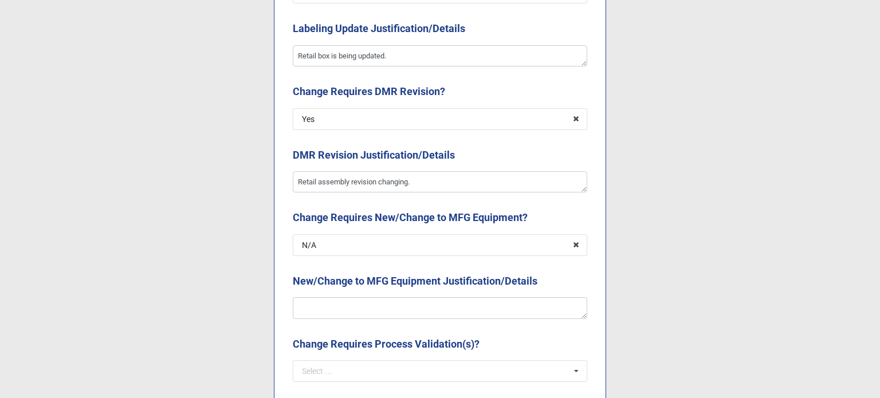
click at [383, 296] on div "New/Change to MFG Equipment Justification/Details" at bounding box center [440, 285] width 294 height 24
click at [383, 325] on div "New/Change to MFG Equipment Justification/Details" at bounding box center [440, 300] width 294 height 54
click at [393, 314] on textarea at bounding box center [440, 308] width 294 height 22
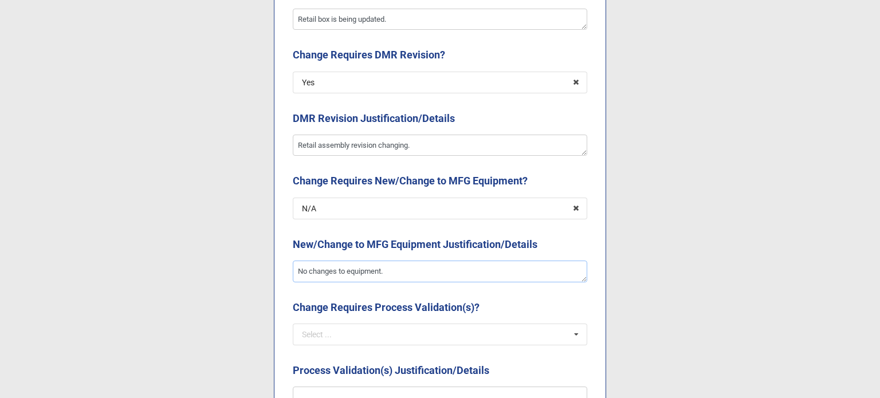
scroll to position [1718, 0]
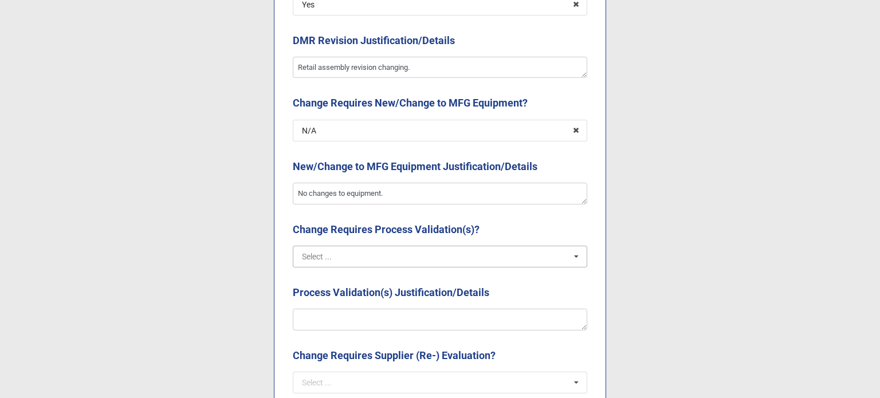
click at [424, 262] on input "text" at bounding box center [440, 256] width 293 height 21
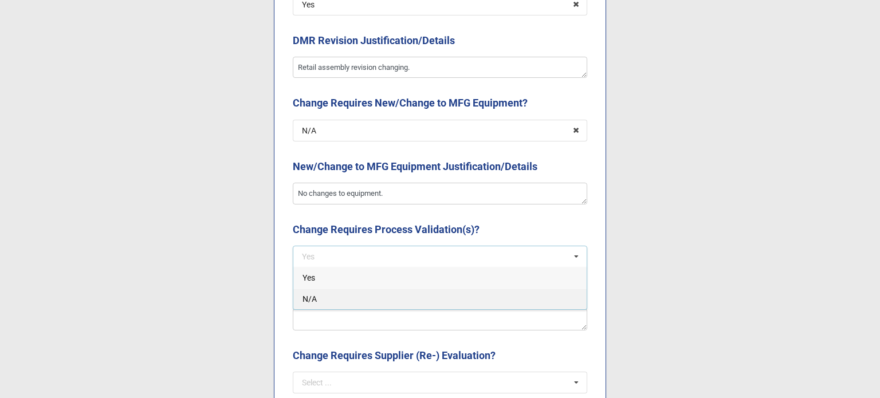
click at [387, 294] on div "N/A" at bounding box center [439, 298] width 293 height 21
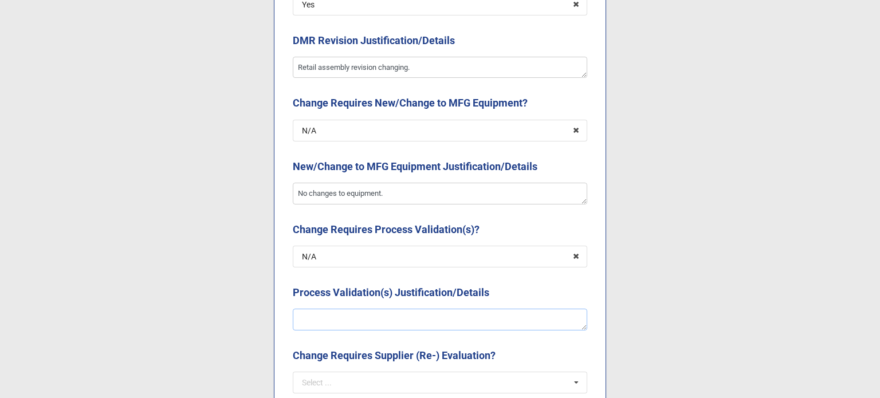
click at [396, 317] on textarea at bounding box center [440, 320] width 294 height 22
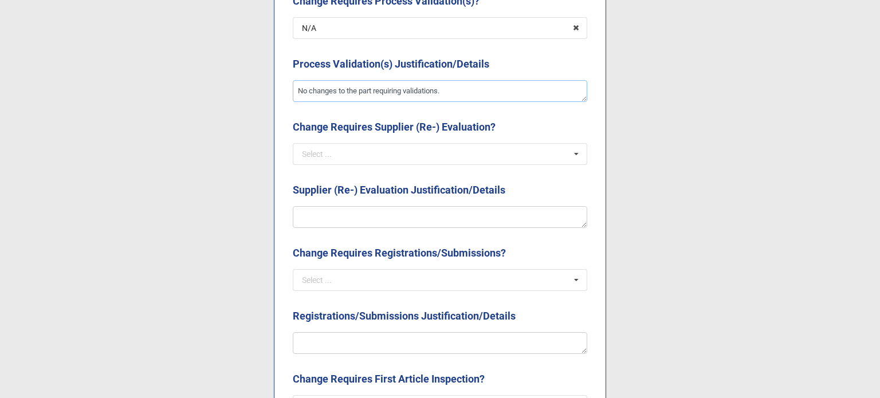
scroll to position [1947, 0]
click at [404, 162] on input "text" at bounding box center [440, 153] width 293 height 21
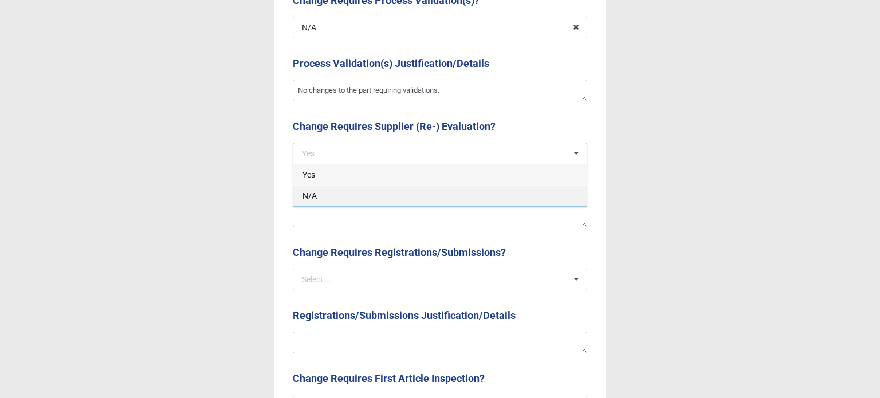
click at [397, 196] on div "N/A" at bounding box center [439, 195] width 293 height 21
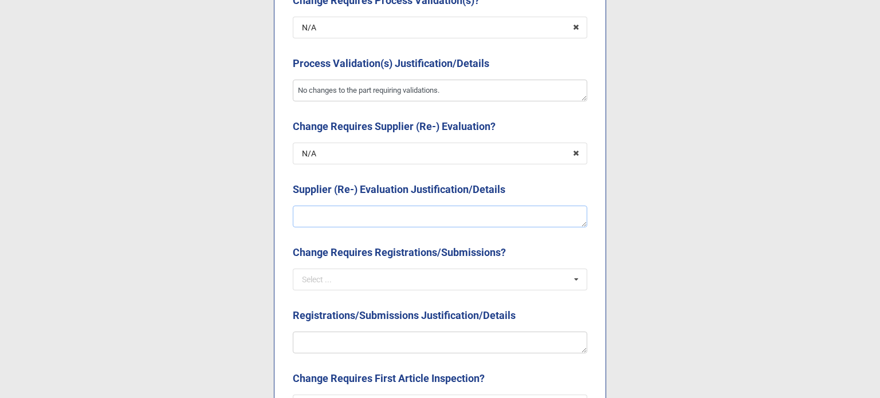
click at [393, 217] on textarea at bounding box center [440, 217] width 294 height 22
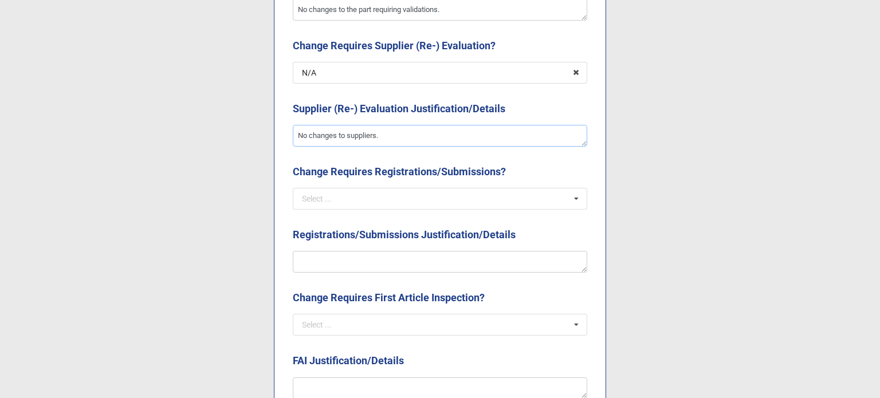
scroll to position [2061, 0]
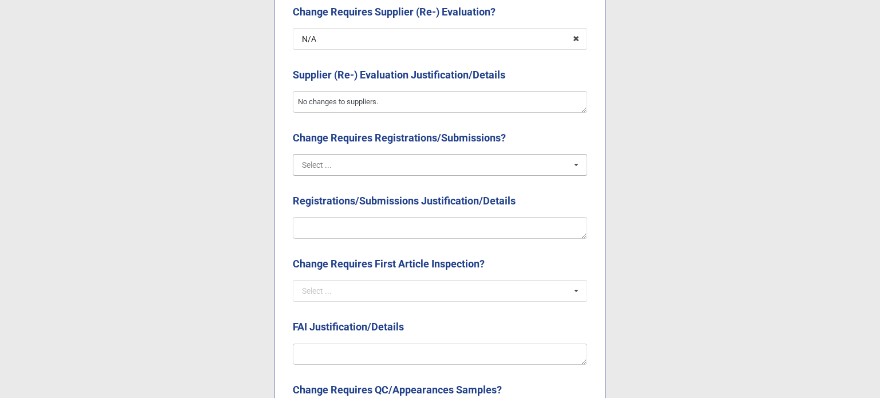
click at [388, 173] on input "text" at bounding box center [440, 165] width 293 height 21
click at [376, 192] on div "Yes" at bounding box center [439, 185] width 293 height 21
click at [379, 228] on textarea at bounding box center [440, 228] width 294 height 22
click at [570, 167] on icon at bounding box center [576, 165] width 18 height 21
click at [445, 168] on input "text" at bounding box center [440, 165] width 293 height 21
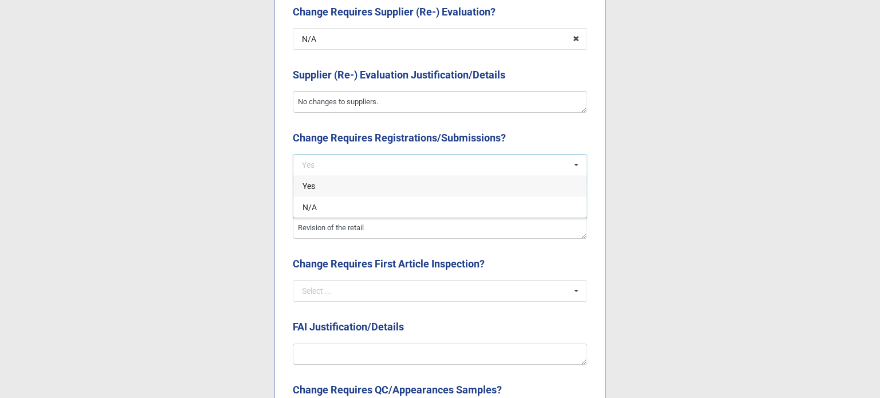
drag, startPoint x: 320, startPoint y: 206, endPoint x: 326, endPoint y: 212, distance: 9.3
click at [320, 206] on div "N/A" at bounding box center [439, 206] width 293 height 21
drag, startPoint x: 372, startPoint y: 228, endPoint x: 280, endPoint y: 220, distance: 92.0
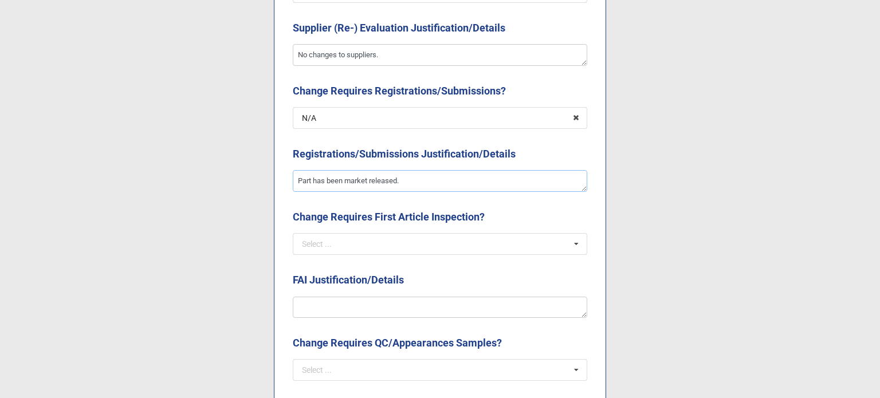
scroll to position [2176, 0]
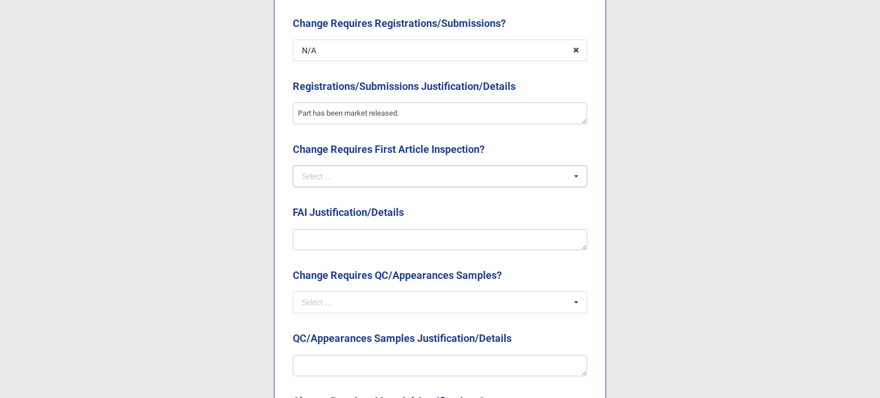
click at [325, 178] on div "Select ..." at bounding box center [317, 176] width 30 height 8
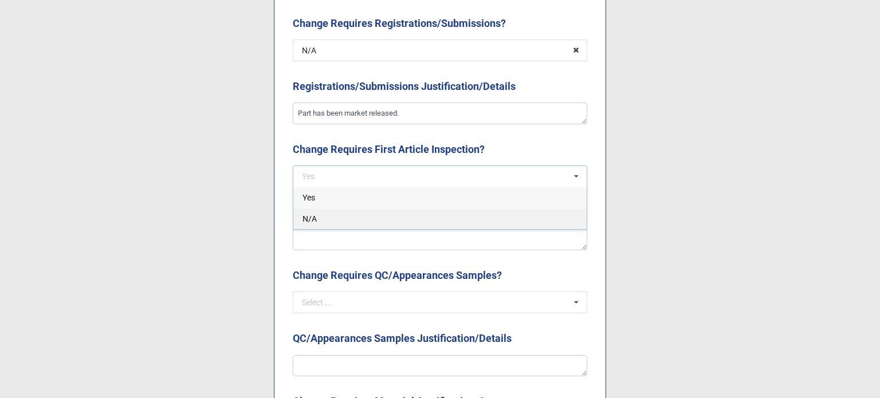
click at [339, 216] on div "N/A" at bounding box center [439, 218] width 293 height 21
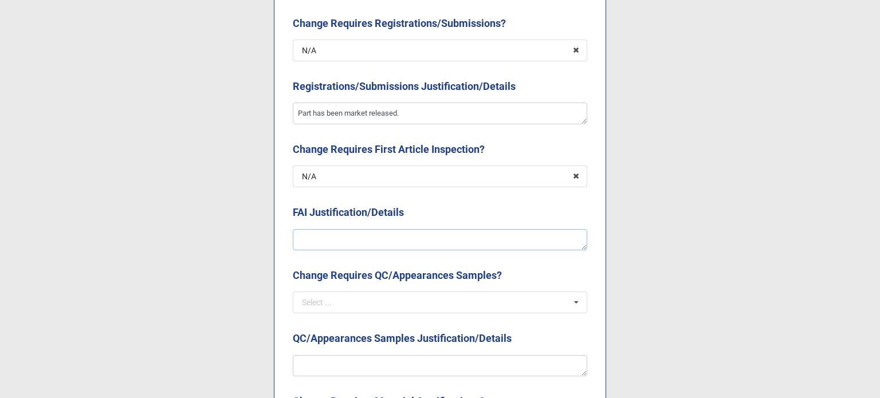
click at [341, 232] on textarea at bounding box center [440, 240] width 294 height 22
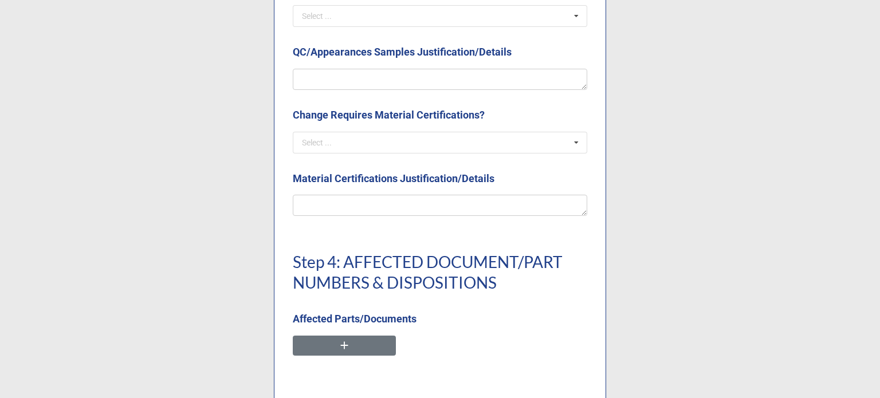
scroll to position [2405, 0]
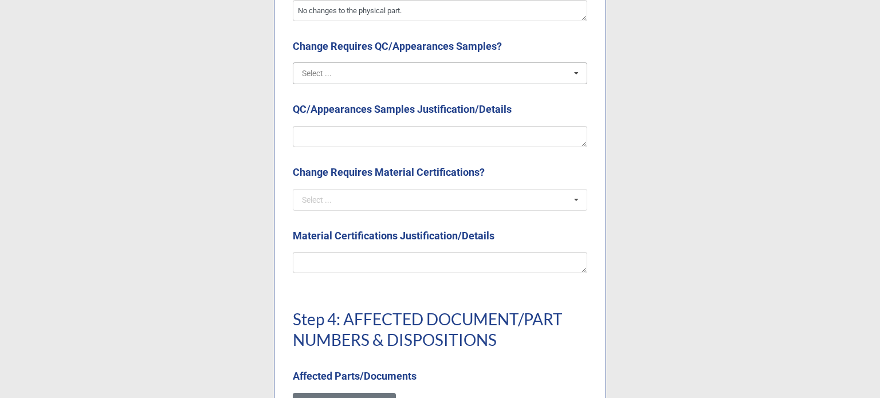
click at [337, 80] on input "text" at bounding box center [440, 73] width 293 height 21
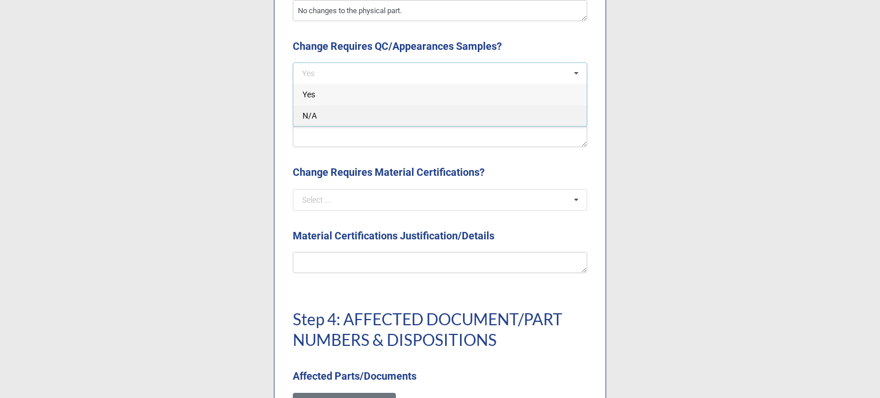
click at [346, 109] on div "N/A" at bounding box center [439, 115] width 293 height 21
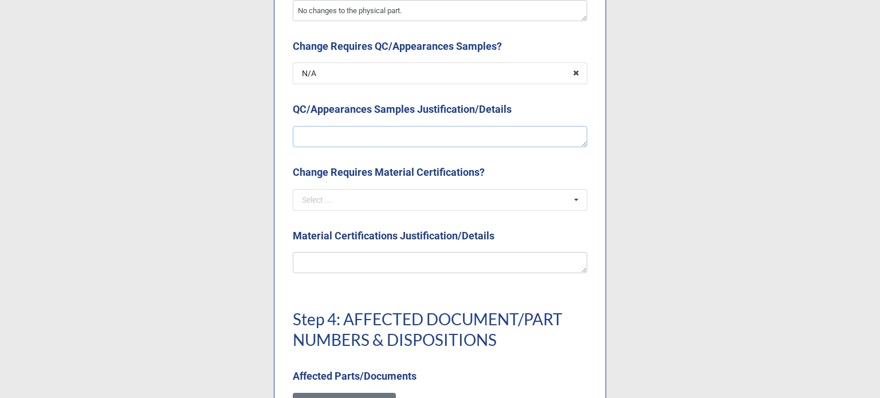
click at [346, 130] on textarea at bounding box center [440, 137] width 294 height 22
click at [364, 204] on input "text" at bounding box center [440, 200] width 293 height 21
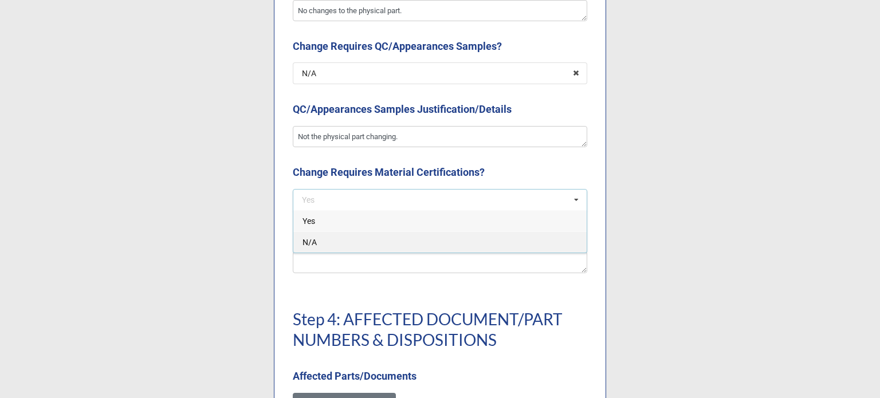
click at [358, 244] on div "N/A" at bounding box center [439, 241] width 293 height 21
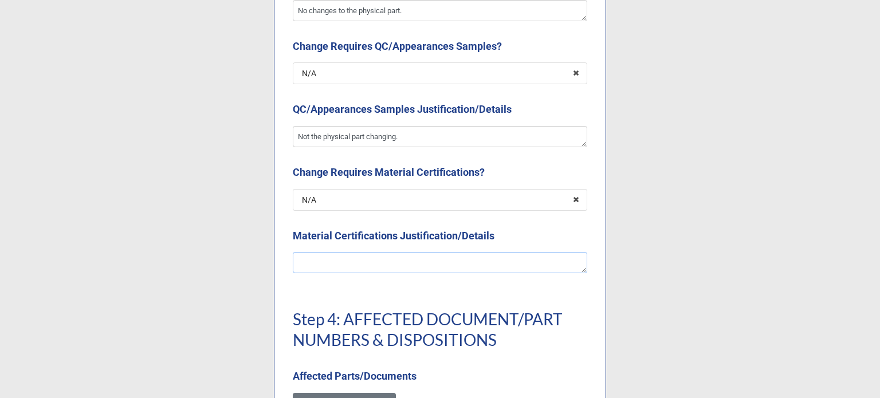
click at [360, 261] on textarea at bounding box center [440, 263] width 294 height 22
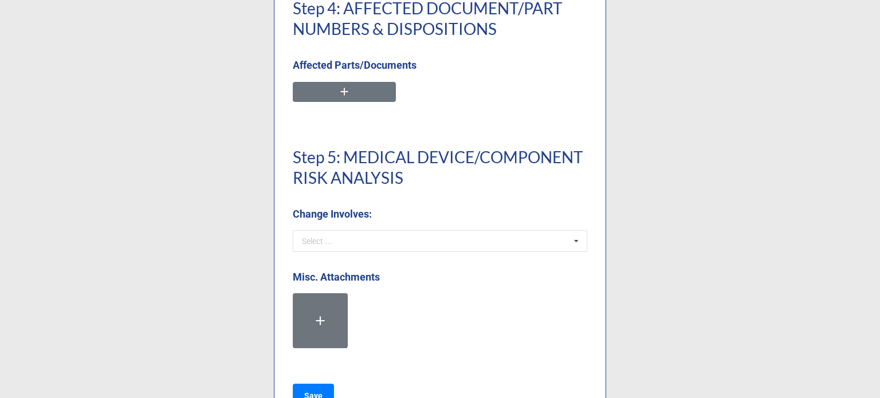
scroll to position [2749, 0]
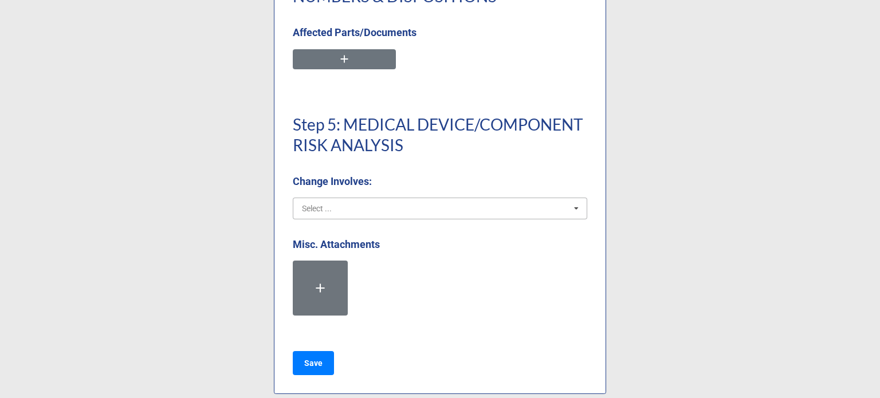
click at [374, 212] on input "text" at bounding box center [440, 208] width 293 height 21
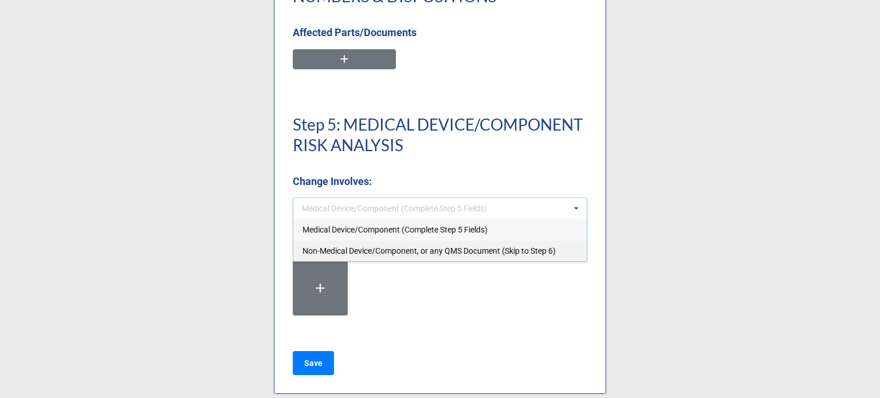
click at [386, 250] on span "Non-Medical Device/Component, or any QMS Document (Skip to Step 6)" at bounding box center [428, 250] width 253 height 9
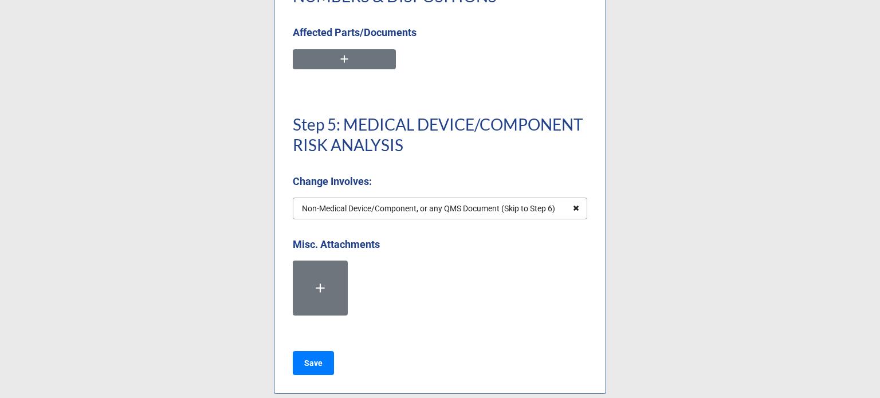
click at [574, 208] on icon at bounding box center [576, 208] width 18 height 21
click at [574, 208] on icon at bounding box center [575, 208] width 17 height 21
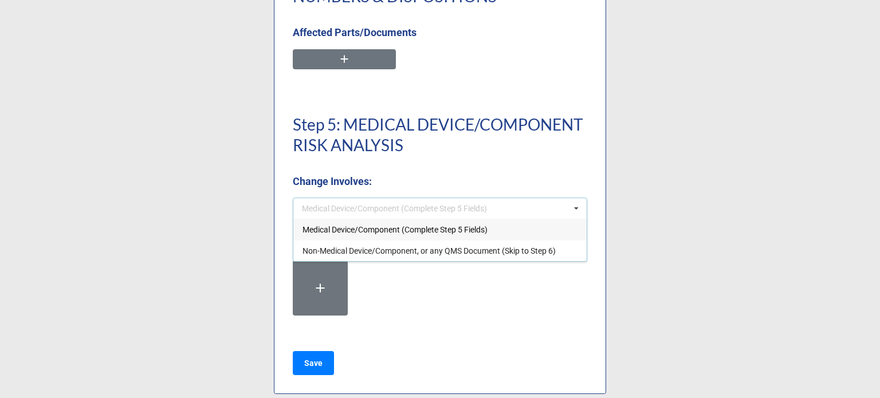
click at [369, 228] on span "Medical Device/Component (Complete Step 5 Fields)" at bounding box center [394, 229] width 185 height 9
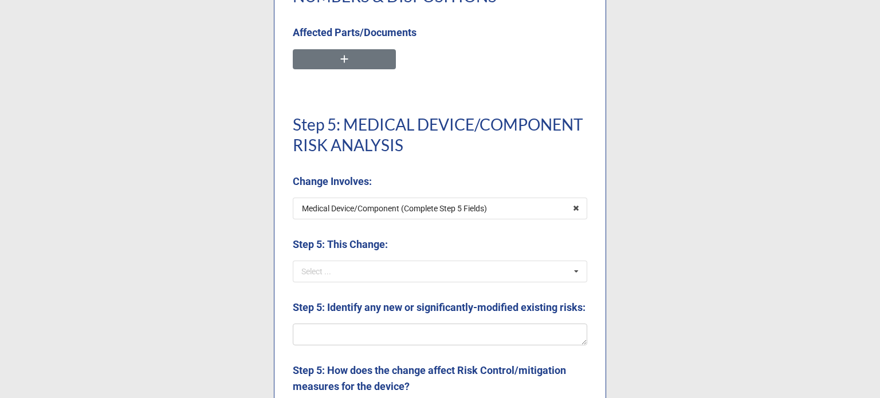
scroll to position [2806, 0]
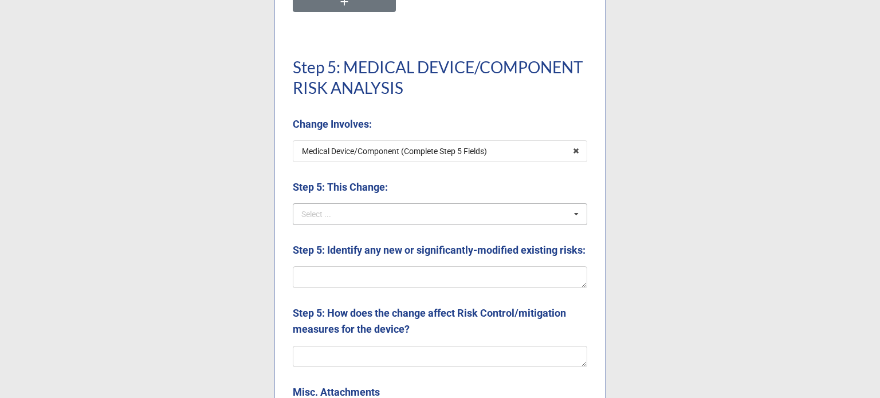
click at [421, 219] on div "Select ... Revises/Expands Intended Use Significantly Affects Use Significantly…" at bounding box center [440, 214] width 294 height 22
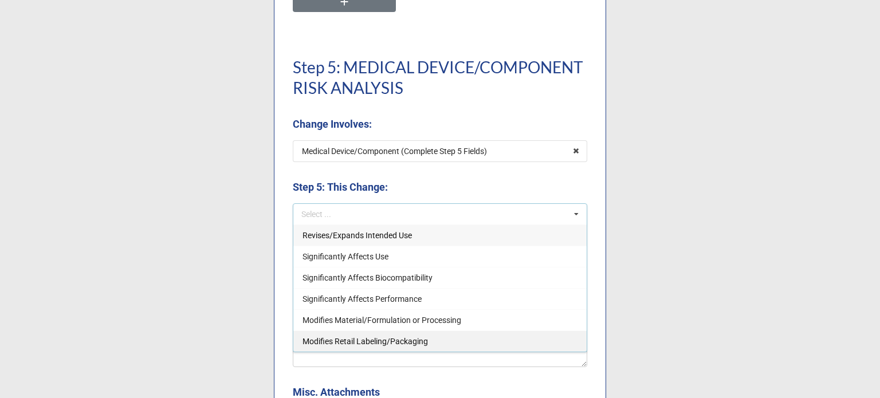
click at [387, 348] on div "Modifies Retail Labeling/Packaging" at bounding box center [439, 340] width 293 height 21
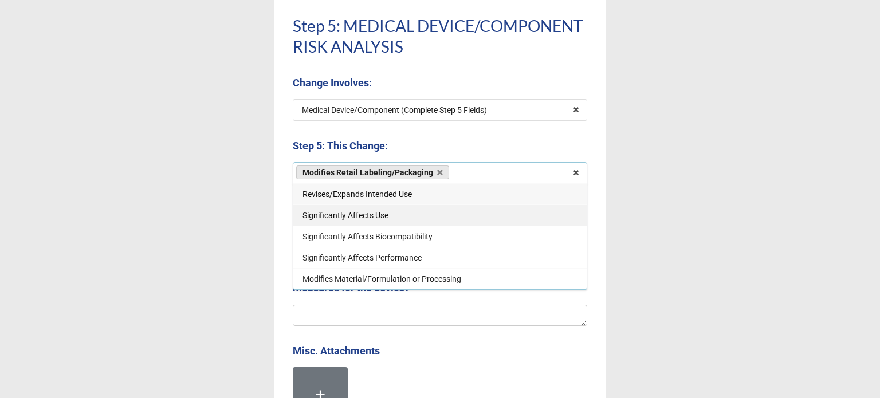
scroll to position [2863, 0]
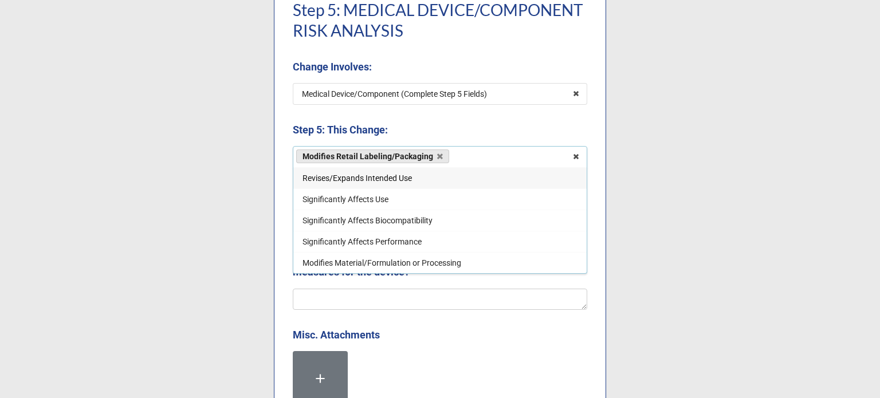
click at [431, 131] on b "Step 5: This Change:" at bounding box center [440, 132] width 294 height 20
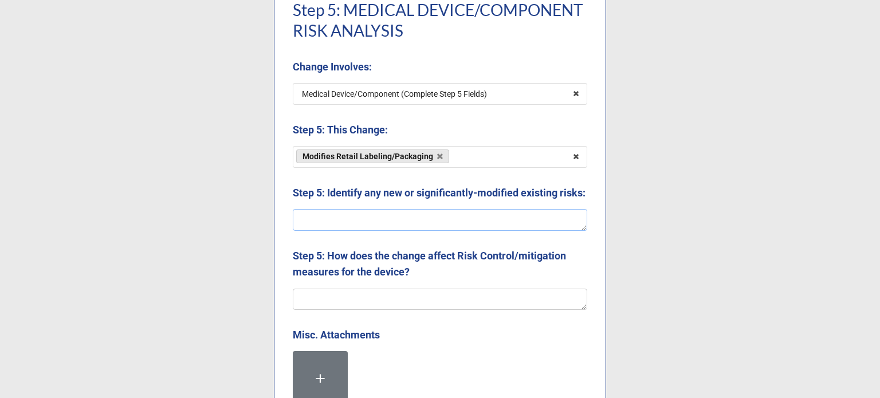
click at [419, 231] on textarea at bounding box center [440, 220] width 294 height 22
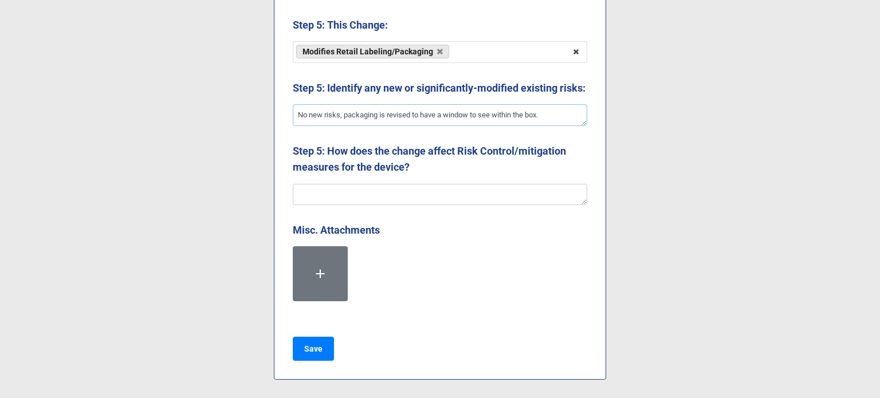
scroll to position [2984, 0]
click at [393, 200] on textarea at bounding box center [440, 195] width 294 height 22
click at [317, 346] on b "Save" at bounding box center [313, 349] width 18 height 12
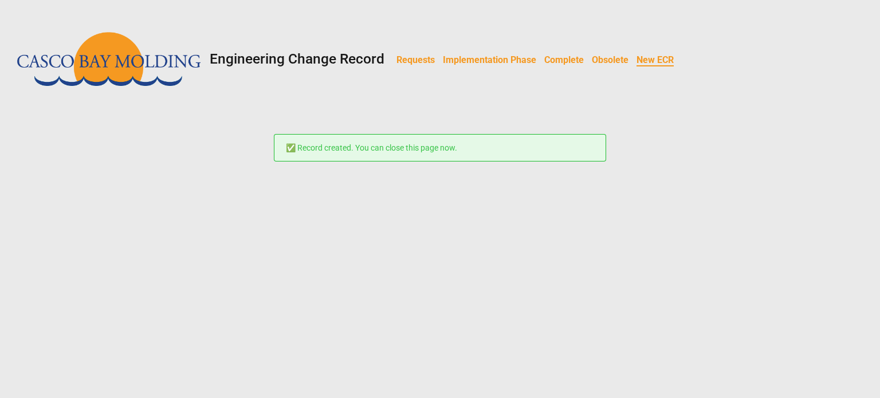
scroll to position [0, 0]
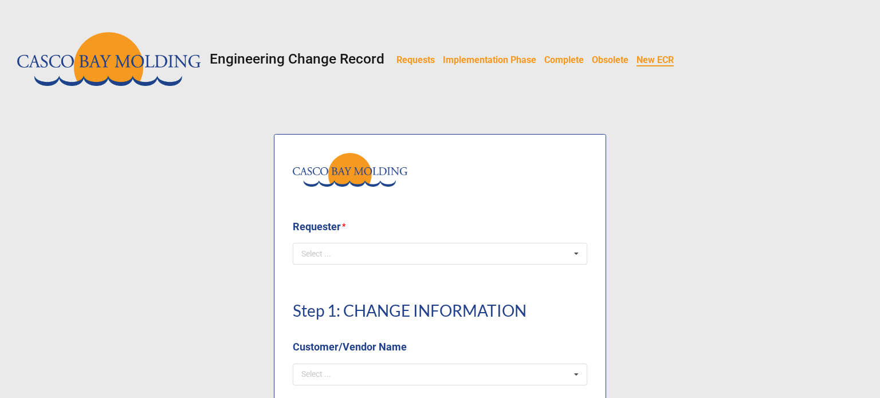
click at [413, 60] on b "Requests" at bounding box center [415, 59] width 38 height 11
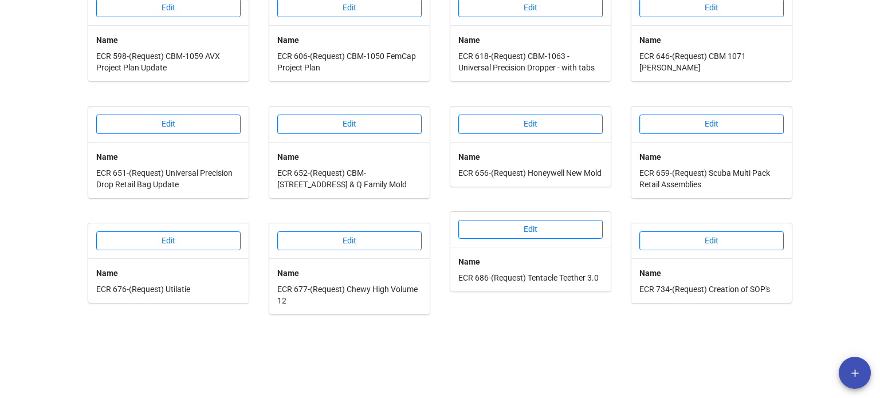
scroll to position [449, 0]
